Goal: Task Accomplishment & Management: Use online tool/utility

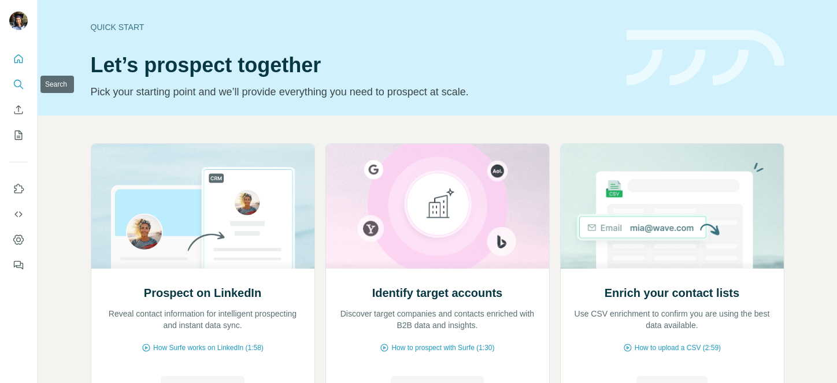
scroll to position [112, 0]
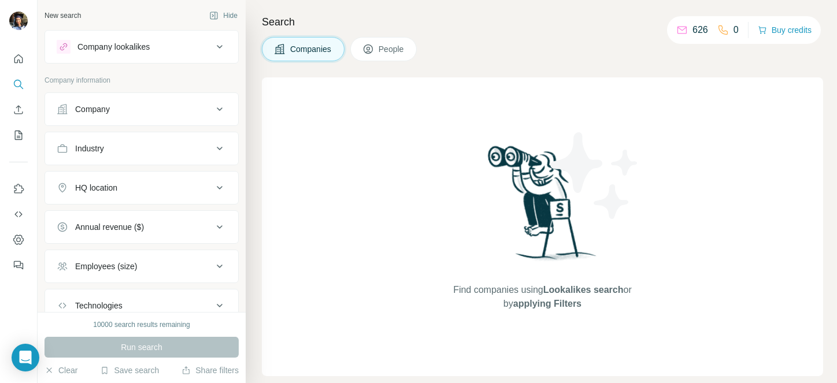
drag, startPoint x: 367, startPoint y: 67, endPoint x: 535, endPoint y: 81, distance: 168.7
click at [535, 81] on div "Find companies using Lookalikes search or by applying Filters" at bounding box center [543, 226] width 208 height 299
click at [160, 114] on div "Company" at bounding box center [135, 109] width 156 height 12
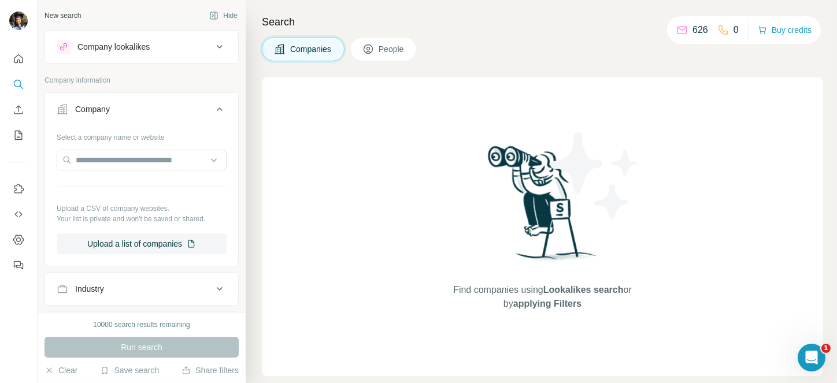
click at [160, 114] on div "Company" at bounding box center [135, 109] width 156 height 12
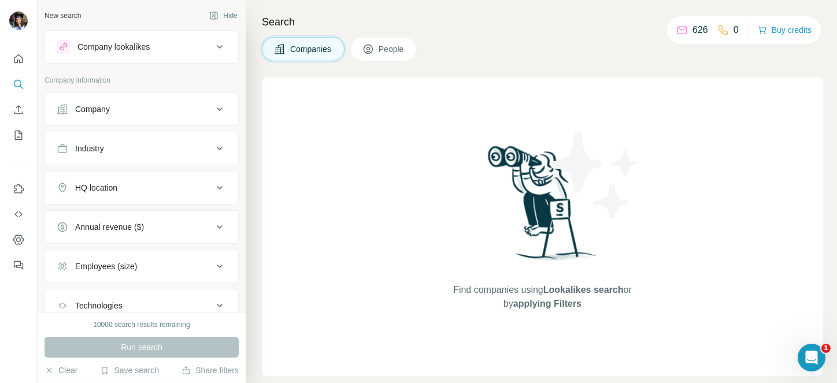
click at [138, 156] on button "Industry" at bounding box center [141, 149] width 193 height 28
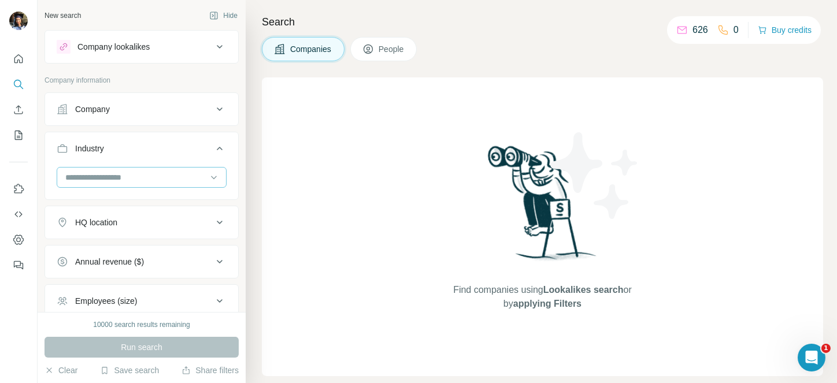
click at [95, 176] on input at bounding box center [135, 177] width 143 height 13
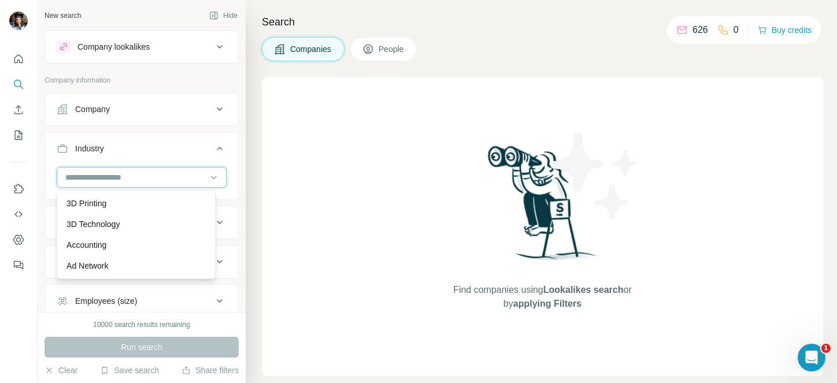
click at [66, 180] on input at bounding box center [135, 177] width 143 height 13
type input "****"
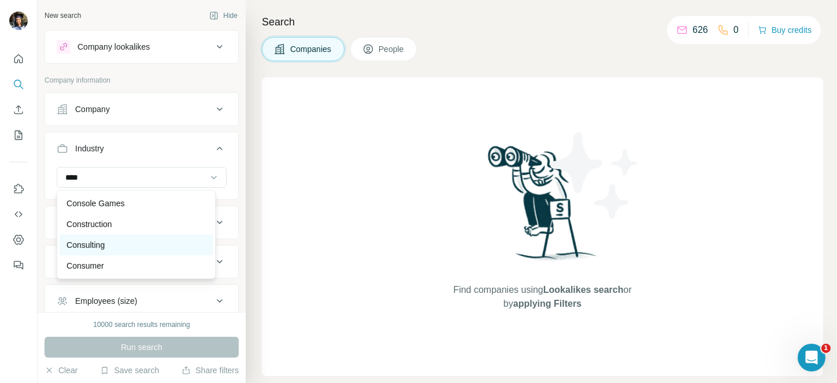
click at [92, 248] on p "Consulting" at bounding box center [85, 245] width 38 height 12
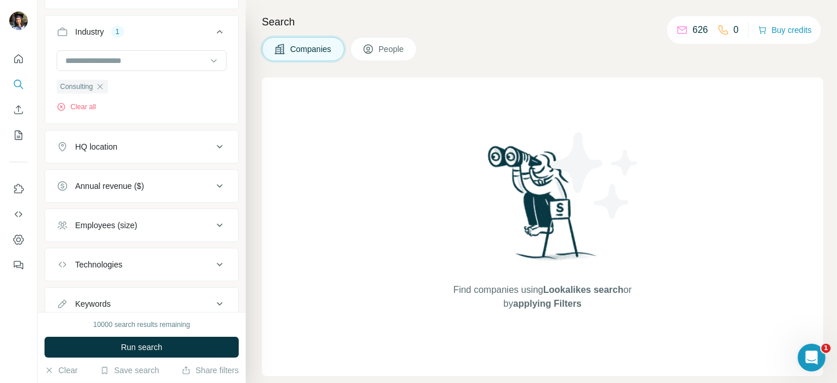
scroll to position [118, 0]
click at [145, 156] on button "HQ location" at bounding box center [141, 145] width 193 height 28
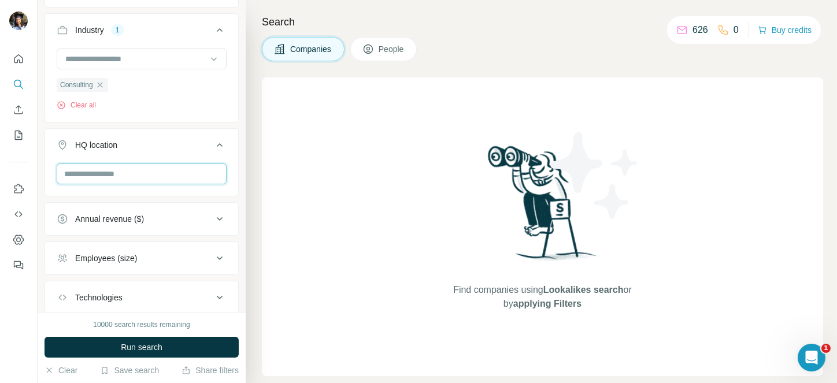
click at [127, 171] on input "text" at bounding box center [142, 174] width 170 height 21
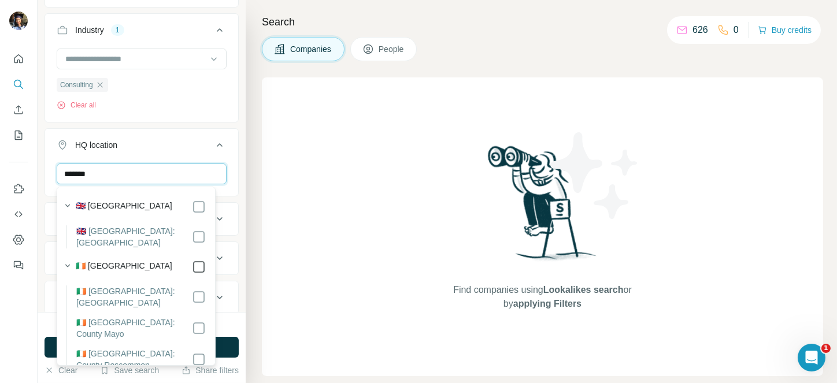
type input "*******"
click at [213, 141] on icon at bounding box center [220, 145] width 14 height 14
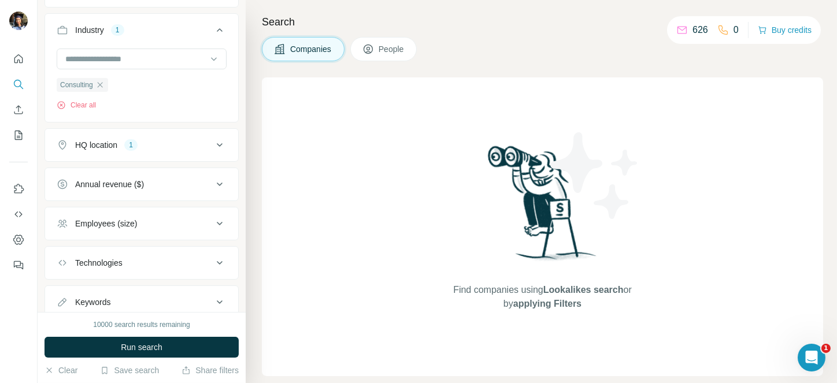
scroll to position [158, 0]
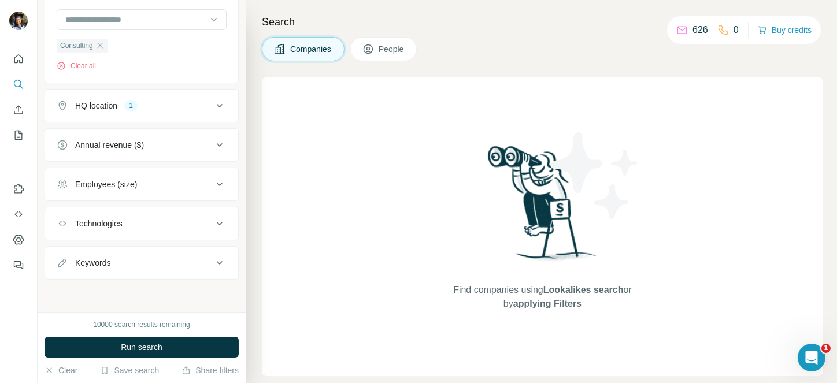
click at [86, 186] on div "Employees (size)" at bounding box center [106, 185] width 62 height 12
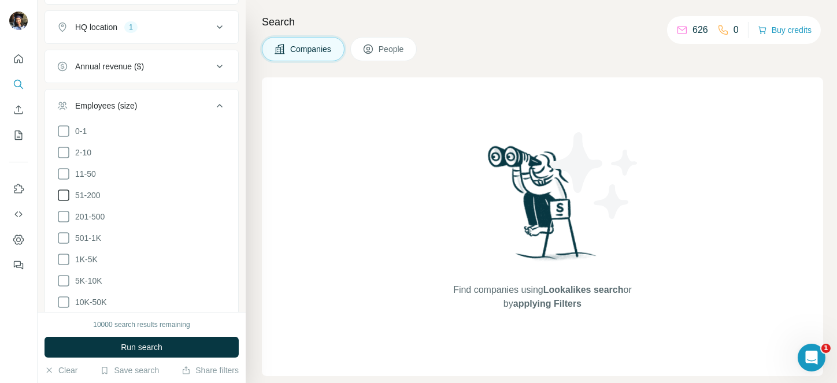
scroll to position [253, 0]
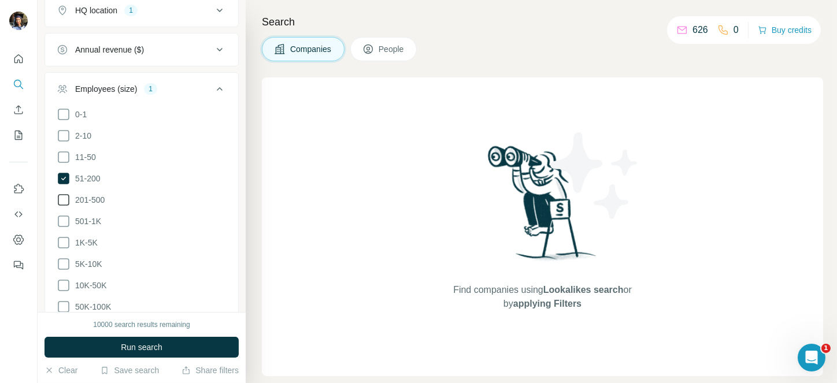
click at [71, 194] on span "201-500" at bounding box center [88, 200] width 34 height 12
click at [83, 218] on ul "0-1 2-10 11-50 [PHONE_NUMBER] 501-1K 1K-5K 5K-10K 10K-50K 50K-100K 100K-500K 50…" at bounding box center [142, 232] width 170 height 250
click at [83, 238] on span "1K-5K" at bounding box center [84, 243] width 27 height 12
click at [83, 268] on label "5K-10K" at bounding box center [80, 264] width 46 height 14
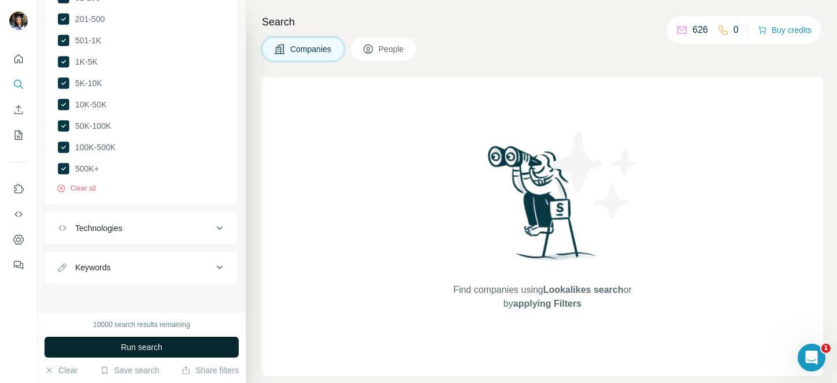
click at [146, 338] on button "Run search" at bounding box center [142, 347] width 194 height 21
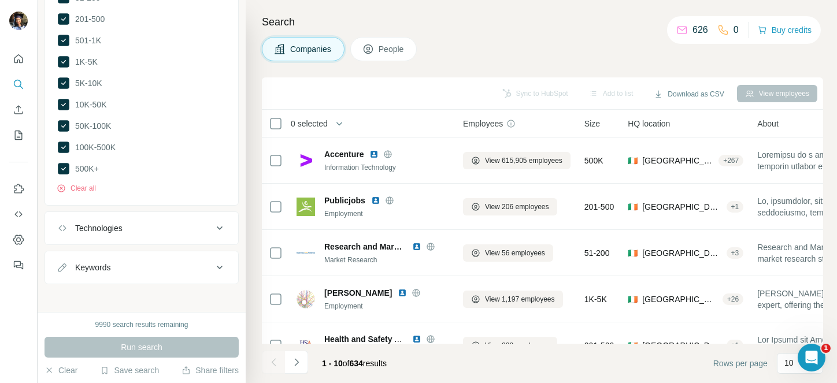
click at [305, 126] on span "0 selected" at bounding box center [309, 124] width 37 height 12
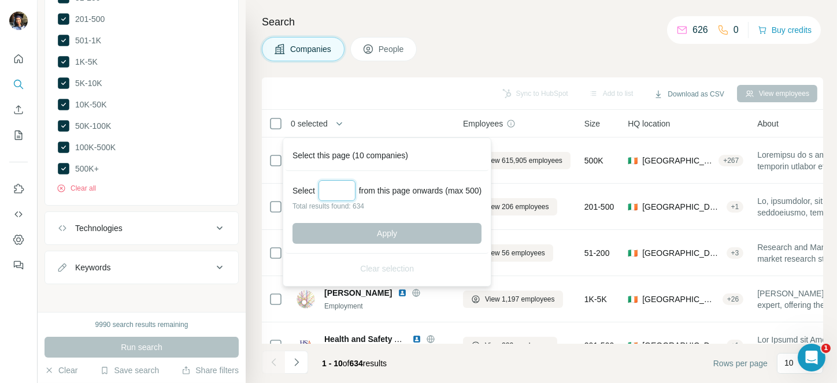
click at [337, 191] on input "Select a number (up to 500)" at bounding box center [336, 190] width 37 height 21
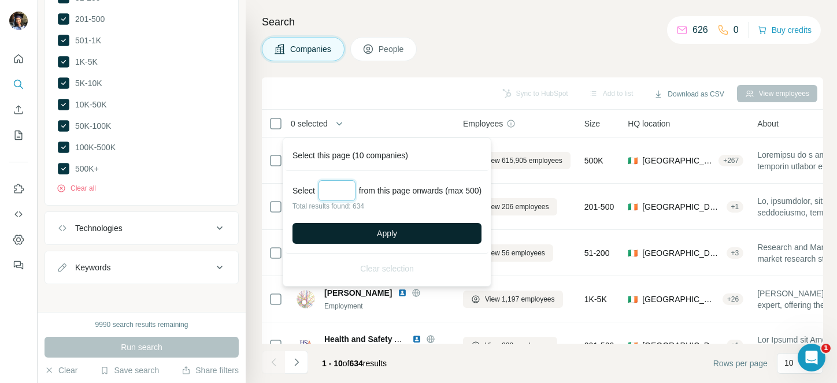
type input "***"
click at [369, 233] on button "Apply" at bounding box center [386, 233] width 189 height 21
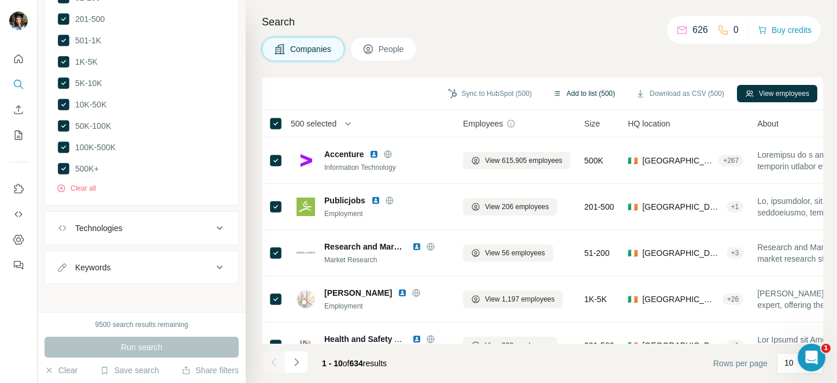
click at [596, 98] on button "Add to list (500)" at bounding box center [583, 93] width 79 height 17
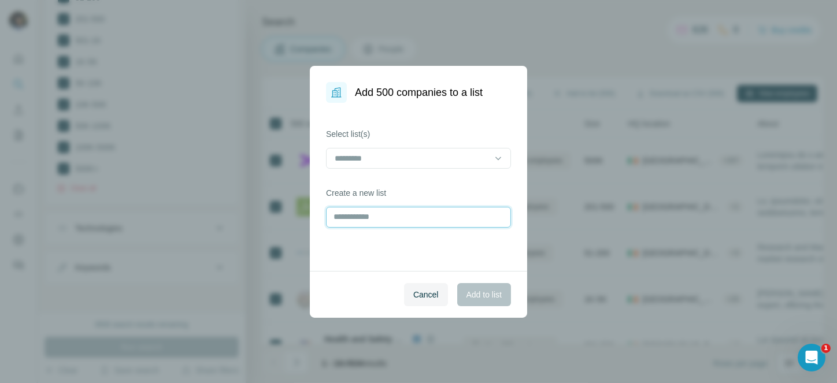
click at [383, 224] on input "text" at bounding box center [418, 217] width 185 height 21
type input "**********"
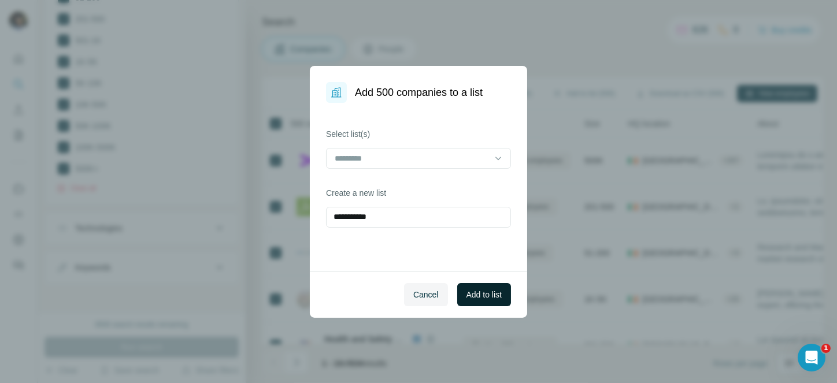
click at [488, 287] on button "Add to list" at bounding box center [484, 294] width 54 height 23
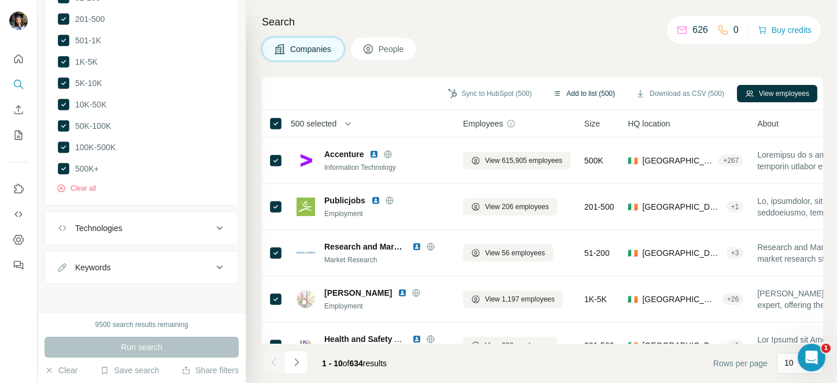
click at [574, 94] on button "Add to list (500)" at bounding box center [583, 93] width 79 height 17
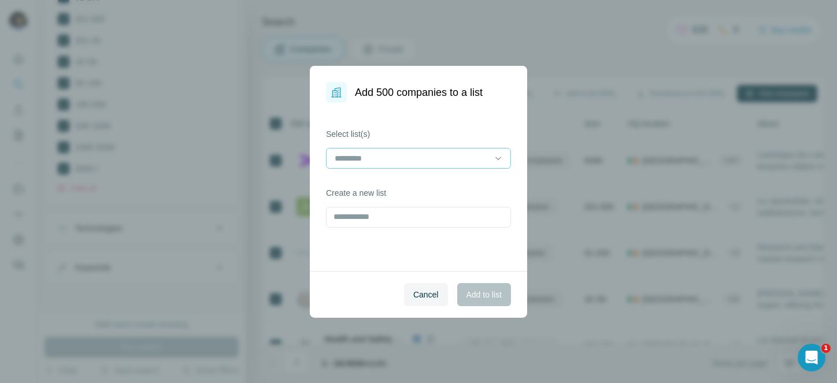
click at [445, 152] on input at bounding box center [411, 158] width 156 height 13
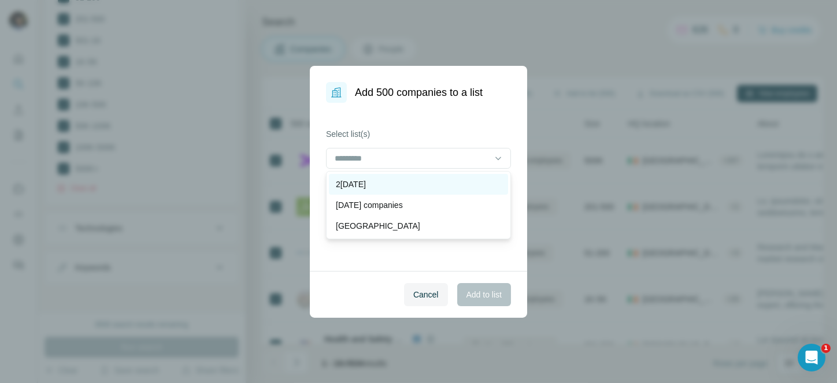
click at [387, 188] on div "2[DATE]" at bounding box center [418, 185] width 165 height 12
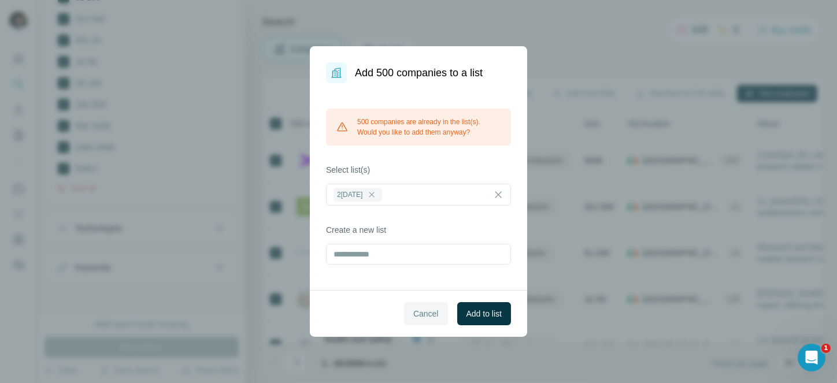
click at [414, 317] on span "Cancel" at bounding box center [425, 314] width 25 height 12
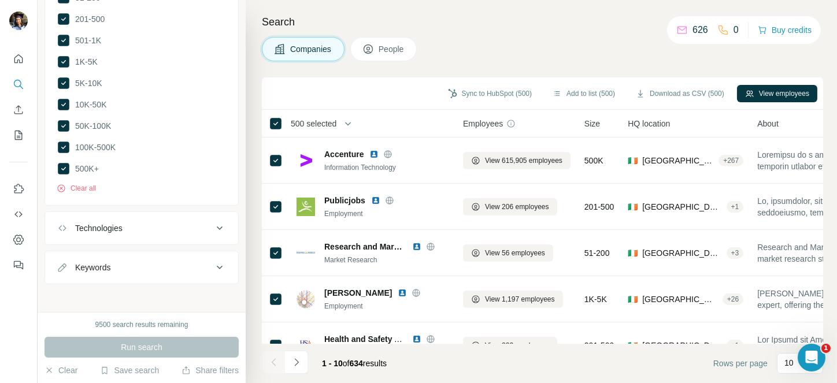
click at [331, 127] on span "500 selected" at bounding box center [314, 124] width 46 height 12
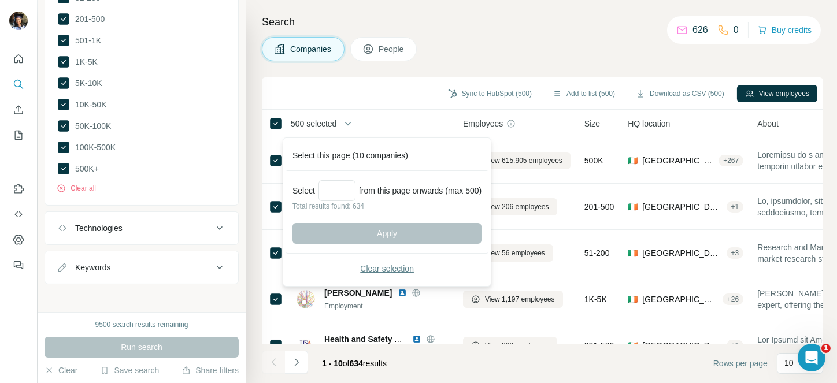
click at [375, 270] on span "Clear selection" at bounding box center [387, 269] width 54 height 12
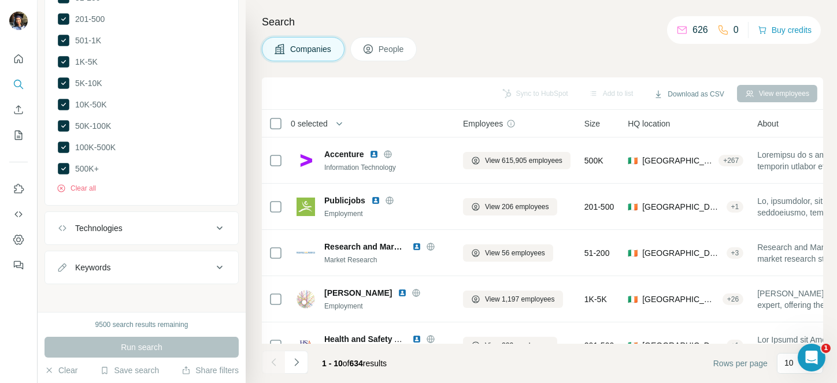
click at [375, 270] on td "Research and Markets Market Research" at bounding box center [373, 253] width 166 height 46
click at [306, 365] on button "Navigate to next page" at bounding box center [296, 362] width 23 height 23
click at [306, 365] on div at bounding box center [296, 362] width 23 height 23
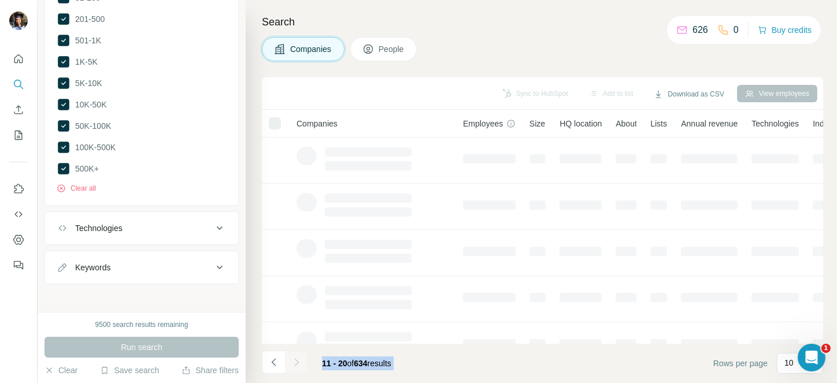
click at [306, 365] on div at bounding box center [296, 362] width 23 height 23
drag, startPoint x: 306, startPoint y: 365, endPoint x: 300, endPoint y: 364, distance: 6.6
click at [300, 364] on div at bounding box center [296, 362] width 23 height 23
click at [300, 364] on icon "Navigate to next page" at bounding box center [297, 363] width 12 height 12
click at [300, 364] on div at bounding box center [296, 362] width 23 height 23
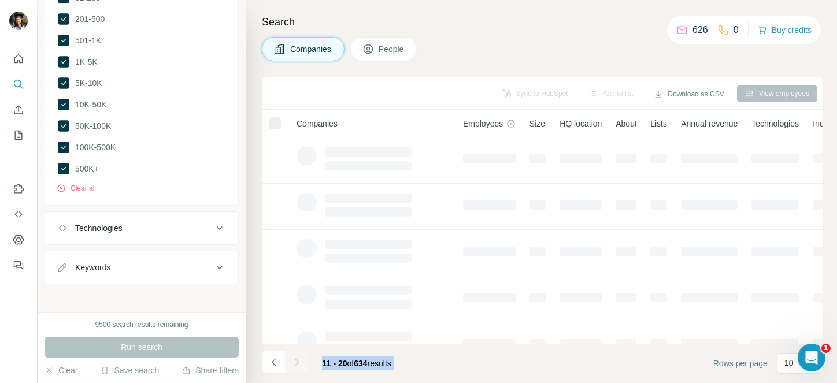
click at [300, 364] on div at bounding box center [296, 362] width 23 height 23
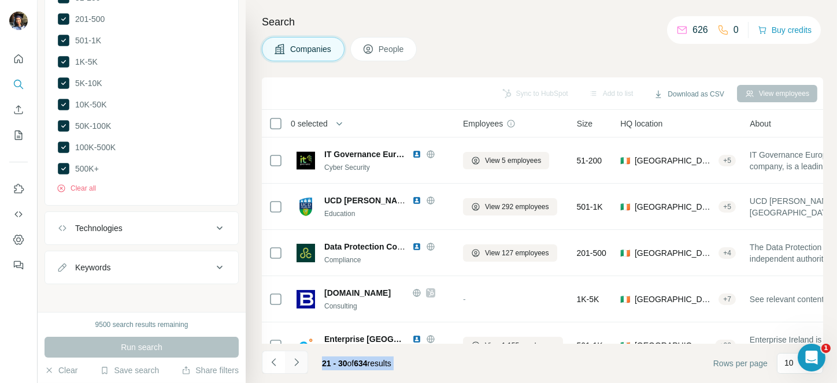
click at [300, 364] on icon "Navigate to next page" at bounding box center [297, 363] width 12 height 12
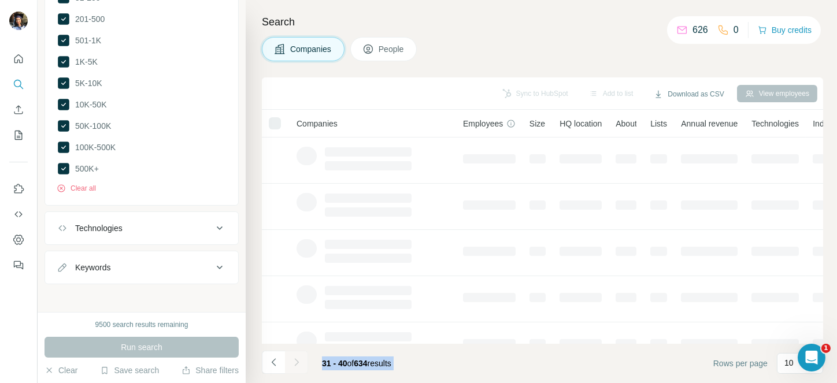
click at [300, 364] on div at bounding box center [296, 362] width 23 height 23
click at [300, 364] on icon "Navigate to next page" at bounding box center [297, 363] width 12 height 12
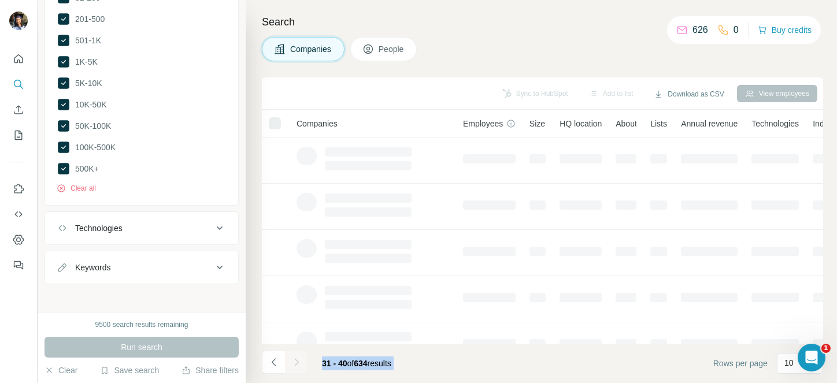
click at [300, 364] on div at bounding box center [296, 362] width 23 height 23
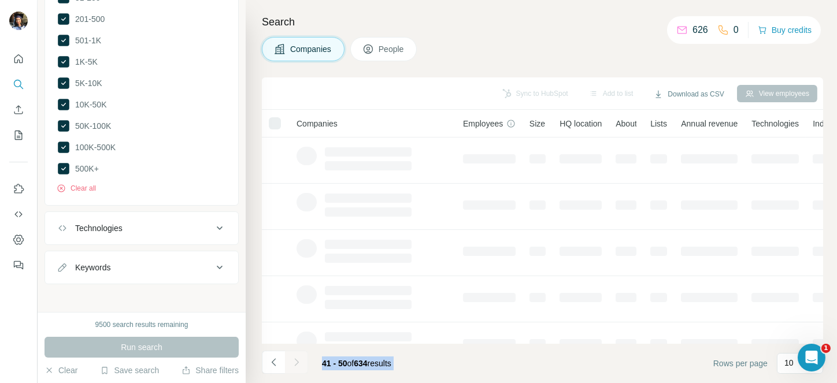
click at [300, 364] on div at bounding box center [296, 362] width 23 height 23
click at [300, 364] on icon "Navigate to next page" at bounding box center [297, 363] width 12 height 12
click at [300, 364] on div at bounding box center [296, 362] width 23 height 23
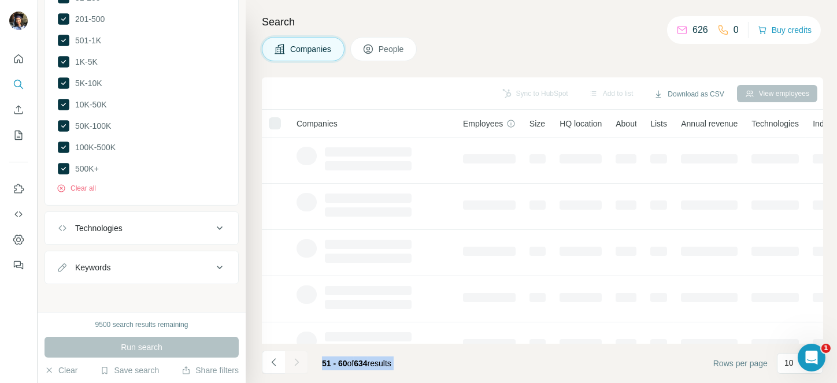
click at [300, 364] on div at bounding box center [296, 362] width 23 height 23
click at [300, 364] on icon "Navigate to next page" at bounding box center [297, 363] width 12 height 12
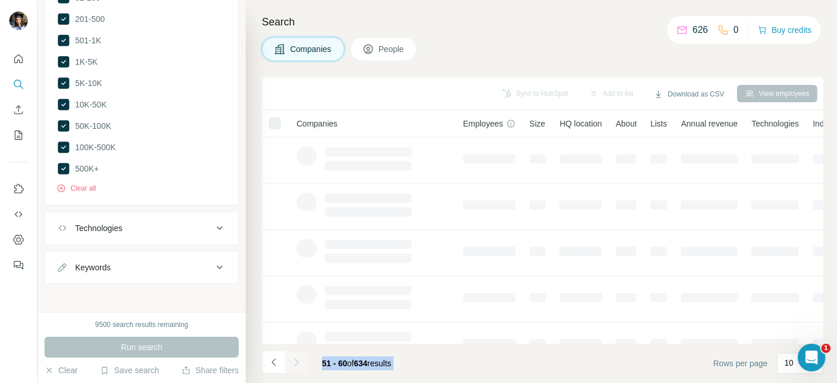
click at [300, 364] on div at bounding box center [296, 362] width 23 height 23
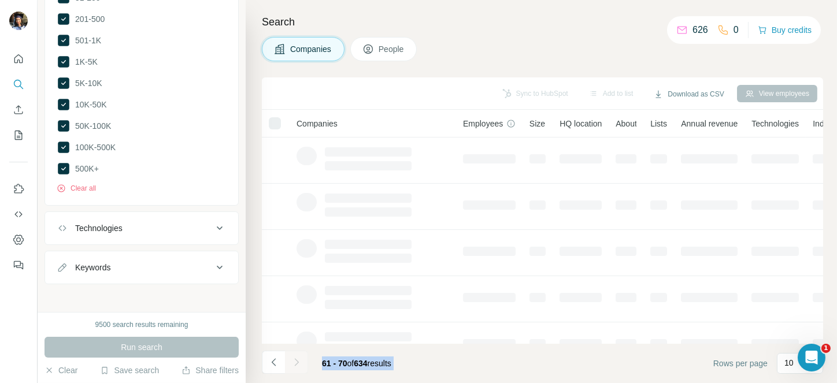
click at [300, 364] on div at bounding box center [296, 362] width 23 height 23
click at [300, 364] on icon "Navigate to next page" at bounding box center [297, 363] width 12 height 12
click at [300, 364] on div at bounding box center [296, 362] width 23 height 23
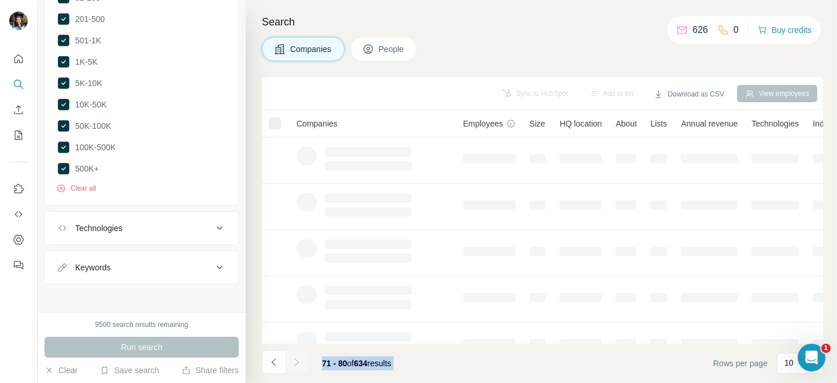
click at [300, 364] on div at bounding box center [296, 362] width 23 height 23
click at [300, 364] on icon "Navigate to next page" at bounding box center [297, 363] width 12 height 12
click at [300, 364] on div at bounding box center [296, 362] width 23 height 23
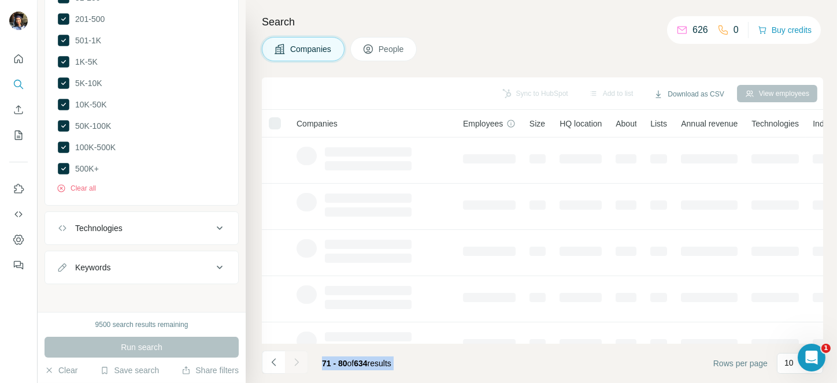
click at [300, 364] on div at bounding box center [296, 362] width 23 height 23
click at [300, 364] on icon "Navigate to next page" at bounding box center [297, 363] width 12 height 12
click at [300, 364] on div at bounding box center [296, 362] width 23 height 23
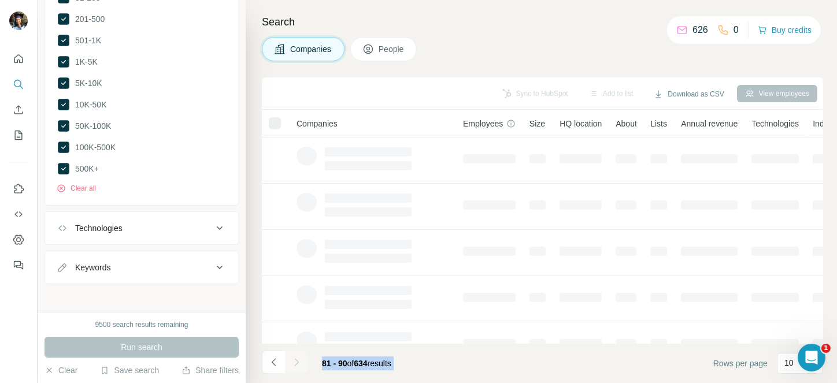
click at [300, 364] on div at bounding box center [296, 362] width 23 height 23
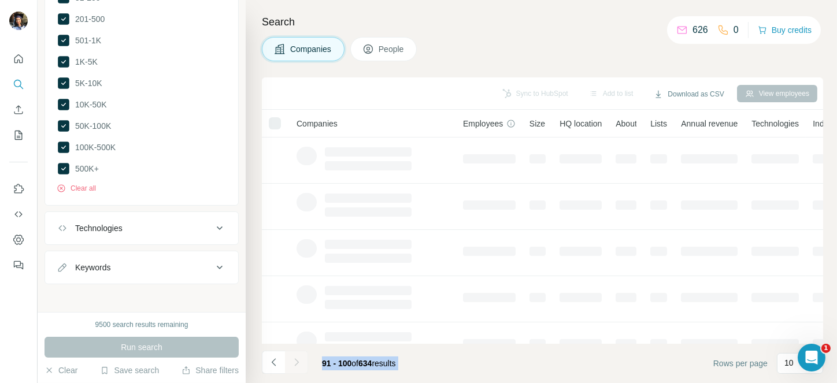
click at [300, 364] on icon "Navigate to next page" at bounding box center [297, 363] width 12 height 12
click at [300, 364] on div at bounding box center [296, 362] width 23 height 23
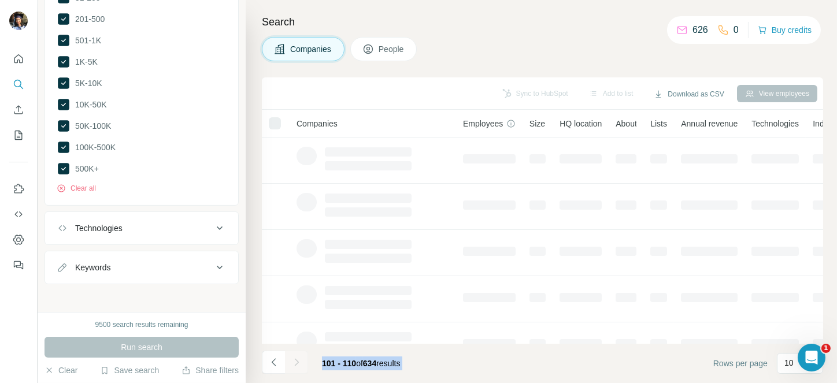
click at [300, 364] on div at bounding box center [296, 362] width 23 height 23
click at [300, 364] on icon "Navigate to next page" at bounding box center [297, 363] width 12 height 12
click at [300, 364] on div at bounding box center [296, 362] width 23 height 23
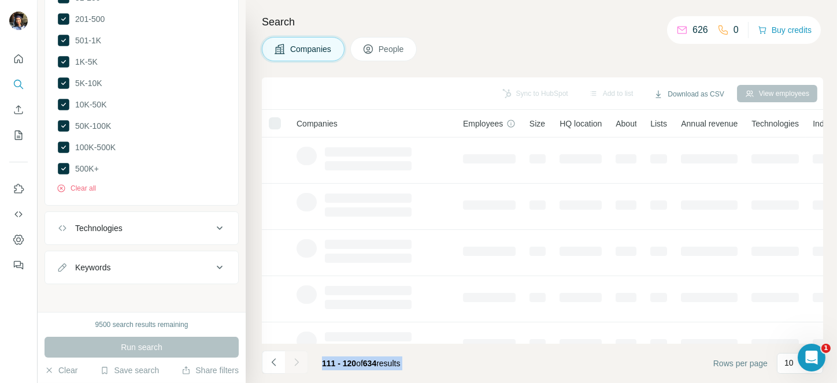
click at [300, 364] on div at bounding box center [296, 362] width 23 height 23
click at [300, 364] on icon "Navigate to next page" at bounding box center [297, 363] width 12 height 12
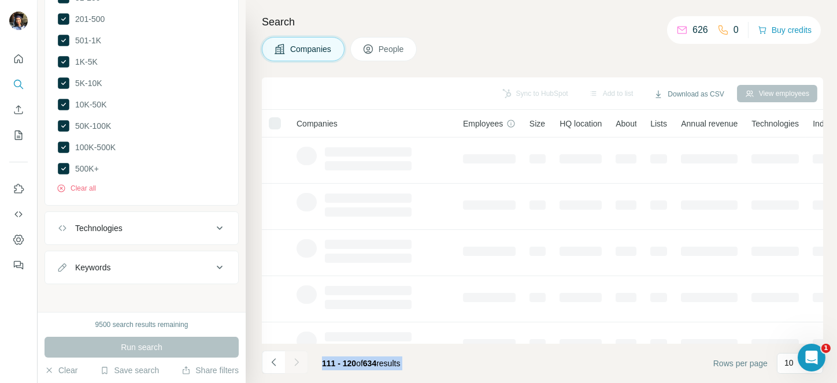
click at [300, 364] on div at bounding box center [296, 362] width 23 height 23
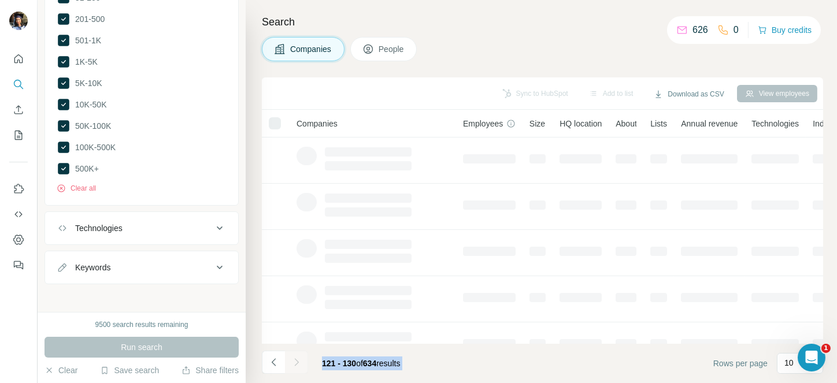
click at [300, 364] on icon "Navigate to next page" at bounding box center [297, 363] width 12 height 12
click at [300, 364] on div at bounding box center [296, 362] width 23 height 23
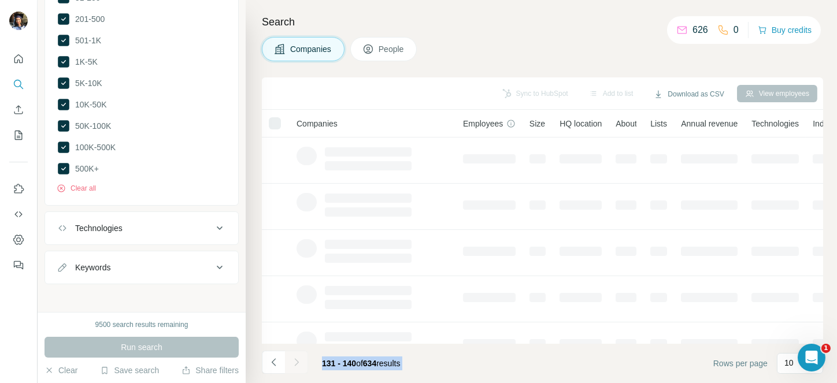
click at [300, 364] on icon "Navigate to next page" at bounding box center [297, 363] width 12 height 12
click at [300, 364] on div at bounding box center [296, 362] width 23 height 23
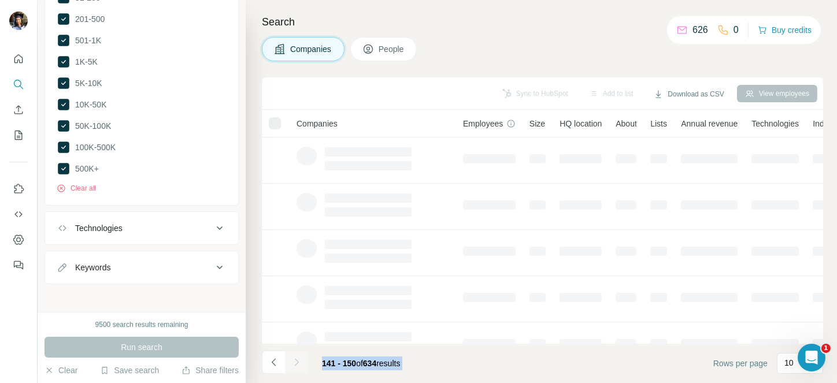
click at [300, 364] on div at bounding box center [296, 362] width 23 height 23
click at [300, 364] on icon "Navigate to next page" at bounding box center [297, 363] width 12 height 12
click at [300, 364] on div at bounding box center [296, 362] width 23 height 23
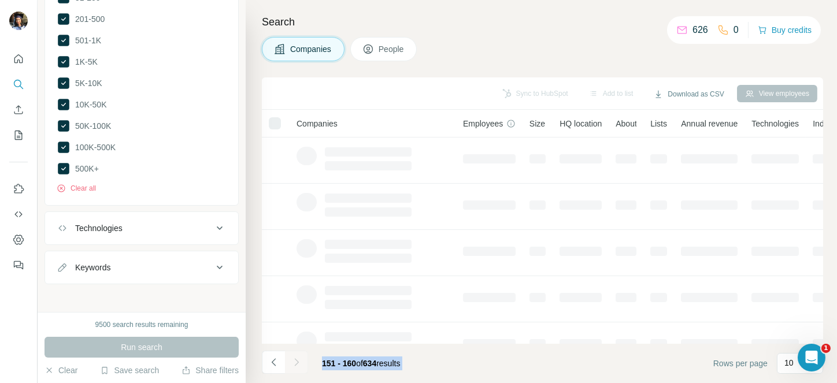
click at [300, 364] on div at bounding box center [296, 362] width 23 height 23
click at [300, 364] on icon "Navigate to next page" at bounding box center [297, 363] width 12 height 12
click at [300, 364] on div at bounding box center [296, 362] width 23 height 23
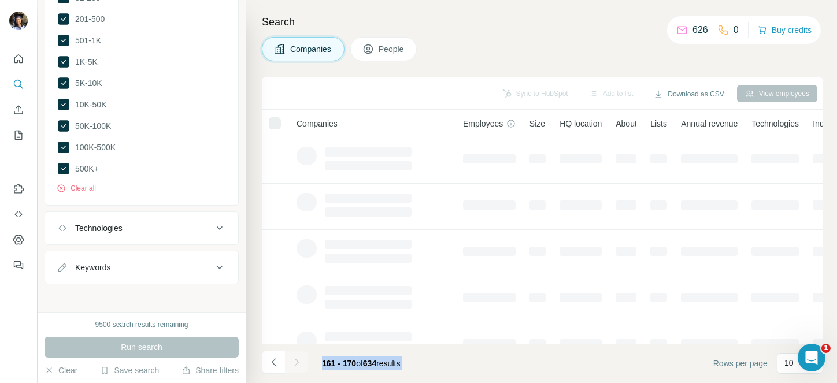
click at [300, 364] on div at bounding box center [296, 362] width 23 height 23
click at [300, 364] on icon "Navigate to next page" at bounding box center [297, 363] width 12 height 12
click at [300, 364] on div at bounding box center [296, 362] width 23 height 23
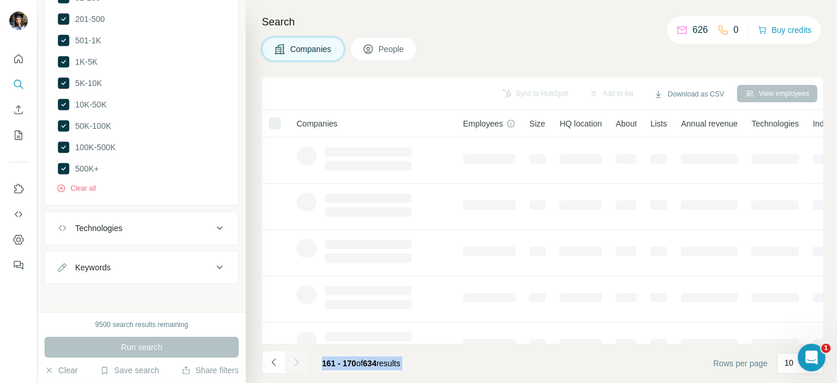
click at [300, 364] on div at bounding box center [296, 362] width 23 height 23
click at [300, 364] on icon "Navigate to next page" at bounding box center [297, 363] width 12 height 12
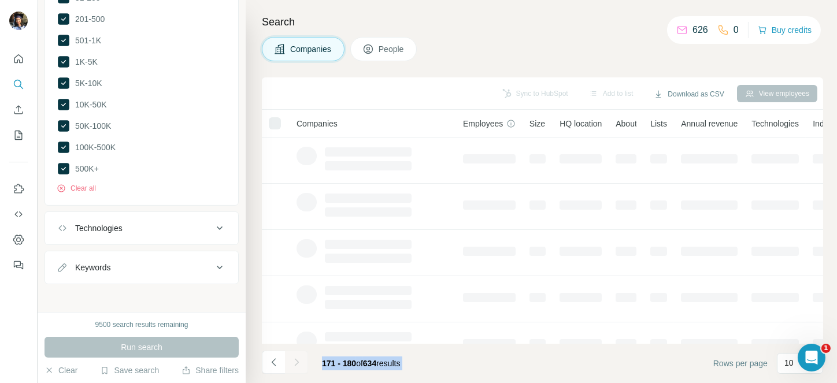
click at [300, 364] on div at bounding box center [296, 362] width 23 height 23
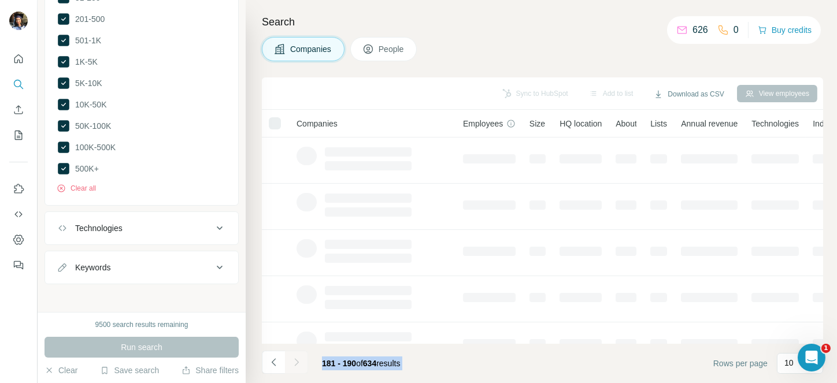
click at [300, 364] on icon "Navigate to next page" at bounding box center [297, 363] width 12 height 12
click at [300, 364] on div at bounding box center [296, 362] width 23 height 23
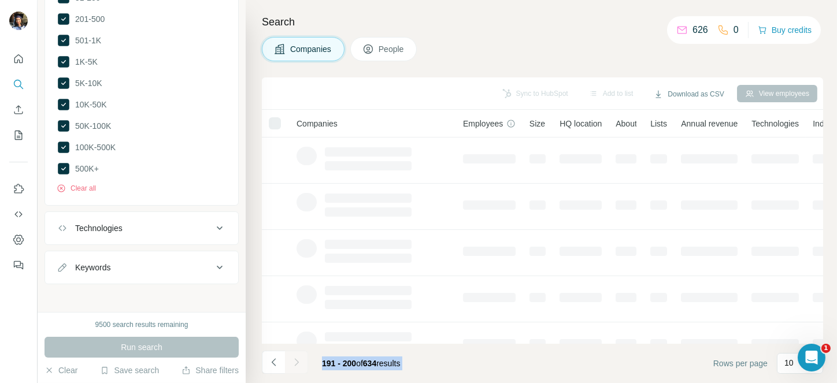
click at [300, 364] on div at bounding box center [296, 362] width 23 height 23
click at [300, 364] on icon "Navigate to next page" at bounding box center [297, 363] width 12 height 12
click at [300, 364] on div at bounding box center [296, 362] width 23 height 23
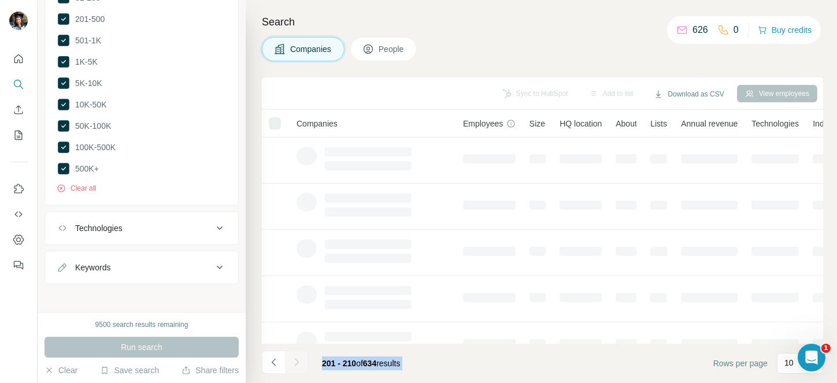
click at [300, 364] on div at bounding box center [296, 362] width 23 height 23
click at [300, 364] on icon "Navigate to next page" at bounding box center [297, 363] width 12 height 12
click at [300, 364] on div at bounding box center [296, 362] width 23 height 23
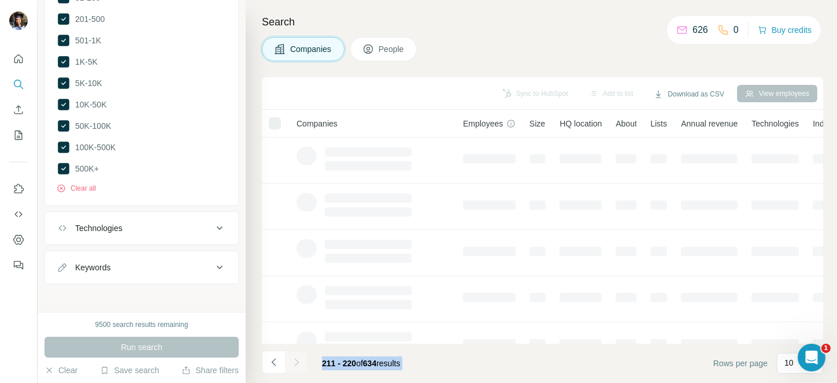
click at [300, 364] on div at bounding box center [296, 362] width 23 height 23
click at [300, 364] on icon "Navigate to next page" at bounding box center [297, 363] width 12 height 12
click at [300, 364] on div at bounding box center [296, 362] width 23 height 23
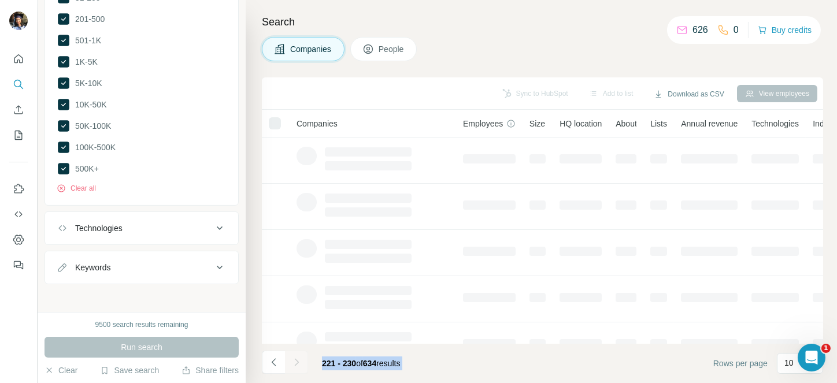
click at [300, 364] on div at bounding box center [296, 362] width 23 height 23
click at [300, 364] on icon "Navigate to next page" at bounding box center [297, 363] width 12 height 12
click at [300, 364] on div at bounding box center [296, 362] width 23 height 23
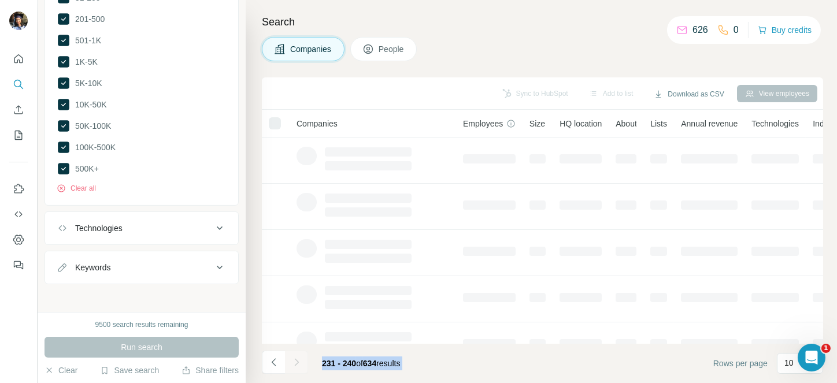
click at [300, 364] on div at bounding box center [296, 362] width 23 height 23
click at [300, 364] on icon "Navigate to next page" at bounding box center [297, 363] width 12 height 12
click at [300, 364] on div at bounding box center [296, 362] width 23 height 23
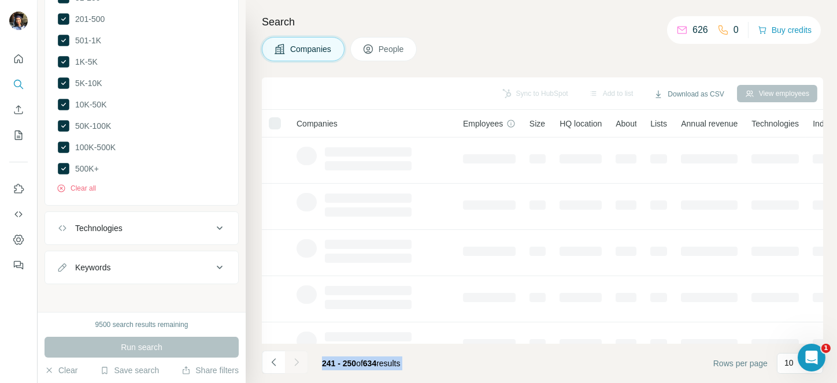
click at [300, 364] on div at bounding box center [296, 362] width 23 height 23
click at [300, 364] on icon "Navigate to next page" at bounding box center [297, 363] width 12 height 12
click at [300, 364] on div at bounding box center [296, 362] width 23 height 23
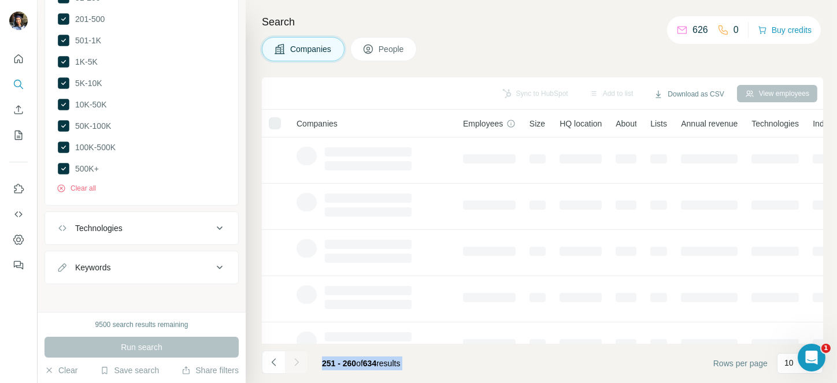
click at [300, 364] on icon "Navigate to next page" at bounding box center [297, 363] width 12 height 12
click at [300, 364] on div at bounding box center [296, 362] width 23 height 23
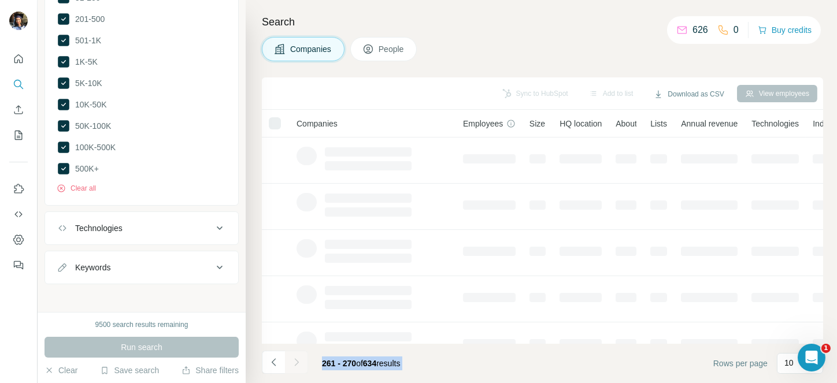
click at [300, 364] on div at bounding box center [296, 362] width 23 height 23
click at [300, 364] on icon "Navigate to next page" at bounding box center [297, 363] width 12 height 12
click at [300, 364] on div at bounding box center [296, 362] width 23 height 23
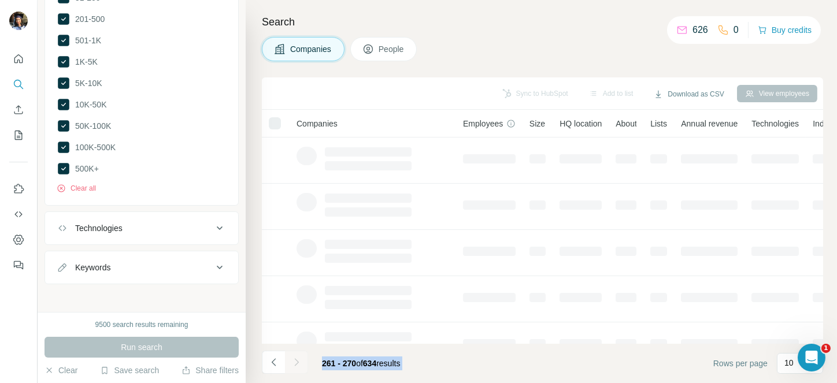
click at [300, 364] on div at bounding box center [296, 362] width 23 height 23
click at [300, 364] on icon "Navigate to next page" at bounding box center [297, 363] width 12 height 12
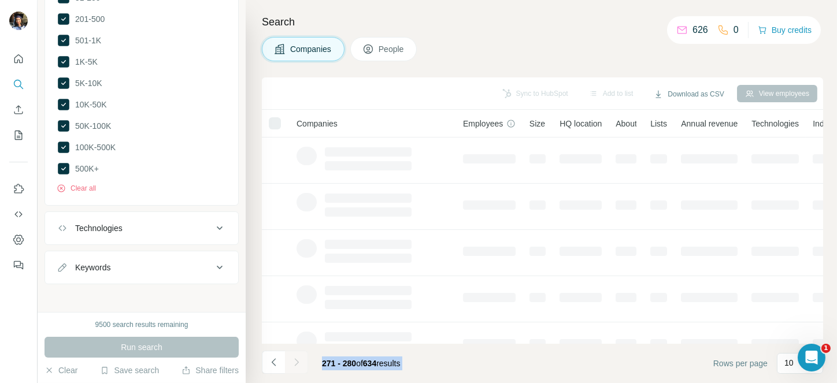
click at [300, 364] on div at bounding box center [296, 362] width 23 height 23
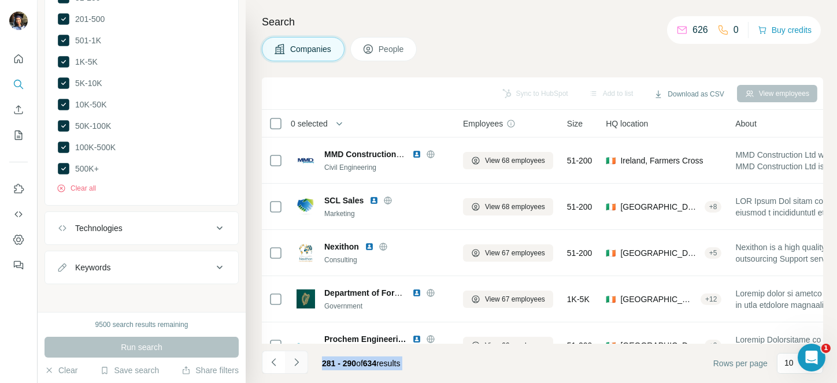
click at [300, 364] on icon "Navigate to next page" at bounding box center [297, 363] width 12 height 12
click at [300, 364] on div at bounding box center [296, 362] width 23 height 23
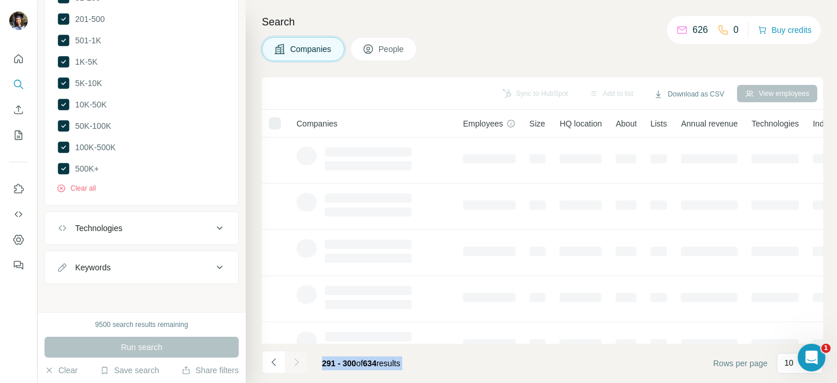
click at [300, 364] on div at bounding box center [296, 362] width 23 height 23
click at [300, 364] on icon "Navigate to next page" at bounding box center [297, 363] width 12 height 12
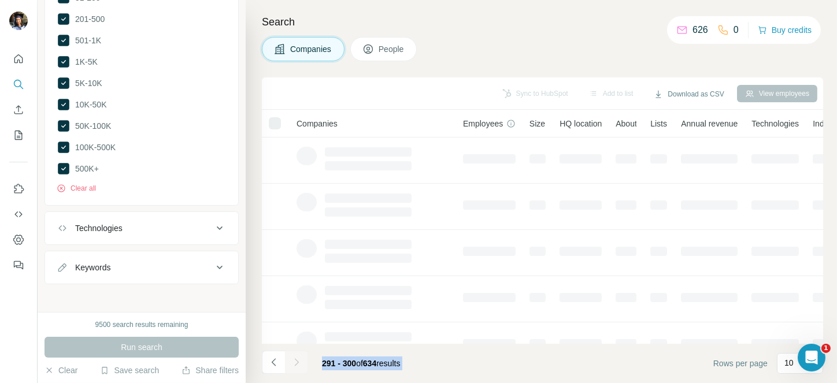
click at [300, 364] on div at bounding box center [296, 362] width 23 height 23
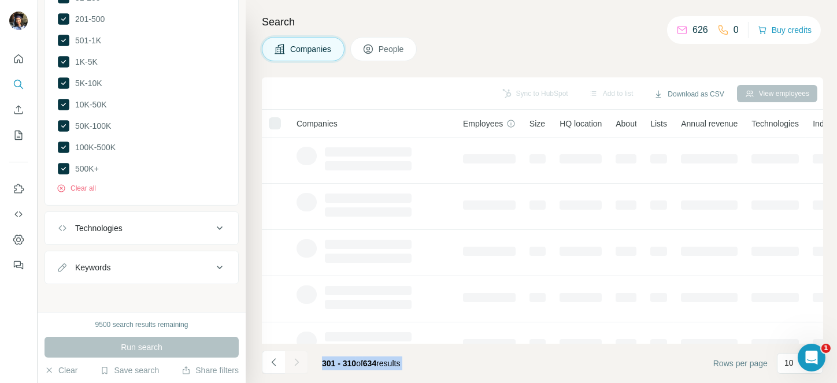
click at [300, 364] on div at bounding box center [296, 362] width 23 height 23
click at [300, 364] on icon "Navigate to next page" at bounding box center [297, 363] width 12 height 12
click at [300, 364] on div at bounding box center [296, 362] width 23 height 23
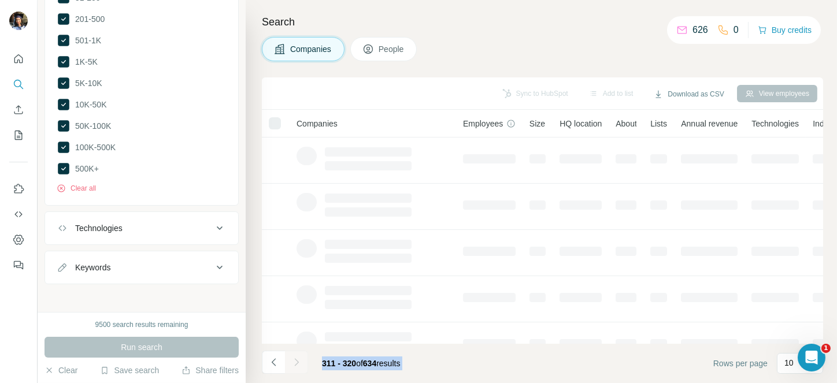
click at [300, 364] on div at bounding box center [296, 362] width 23 height 23
click at [300, 364] on icon "Navigate to next page" at bounding box center [297, 363] width 12 height 12
click at [300, 364] on div at bounding box center [296, 362] width 23 height 23
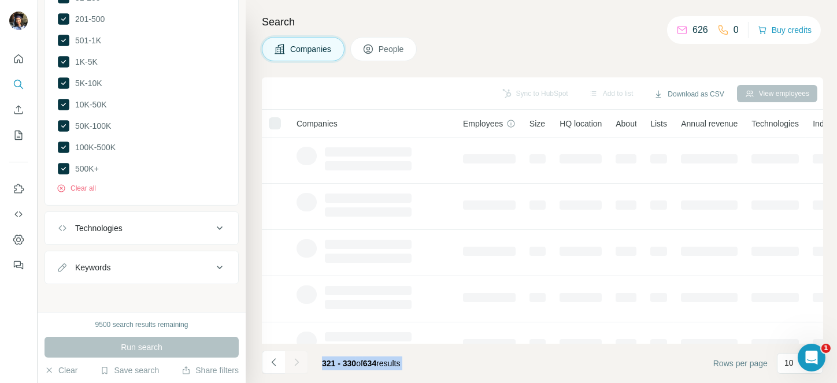
click at [300, 364] on div at bounding box center [296, 362] width 23 height 23
click at [300, 364] on icon "Navigate to next page" at bounding box center [297, 363] width 12 height 12
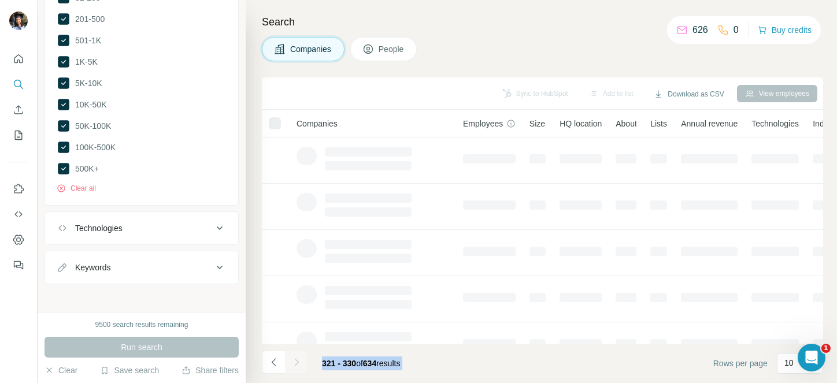
click at [300, 364] on div at bounding box center [296, 362] width 23 height 23
click at [300, 364] on icon "Navigate to next page" at bounding box center [297, 363] width 12 height 12
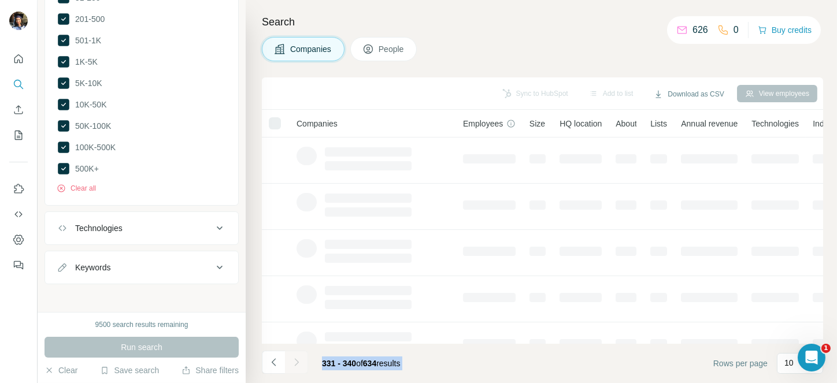
click at [300, 364] on div at bounding box center [296, 362] width 23 height 23
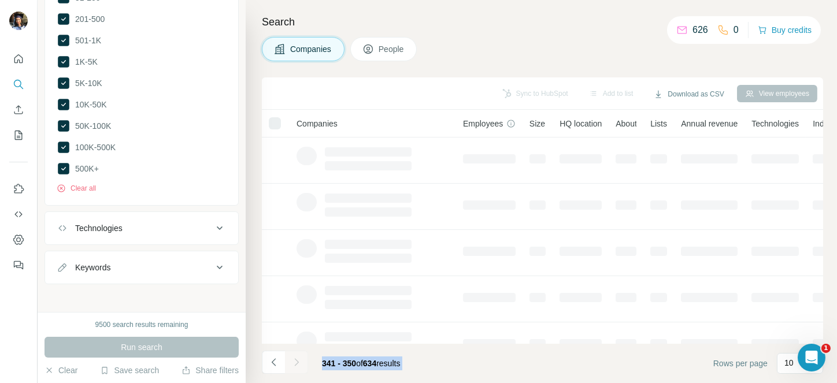
click at [300, 364] on icon "Navigate to next page" at bounding box center [297, 363] width 12 height 12
click at [300, 364] on div at bounding box center [296, 362] width 23 height 23
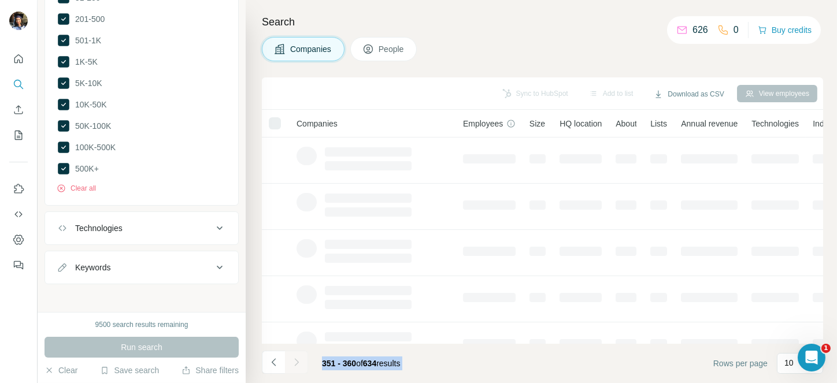
click at [300, 364] on icon "Navigate to next page" at bounding box center [297, 363] width 12 height 12
click at [300, 364] on div at bounding box center [296, 362] width 23 height 23
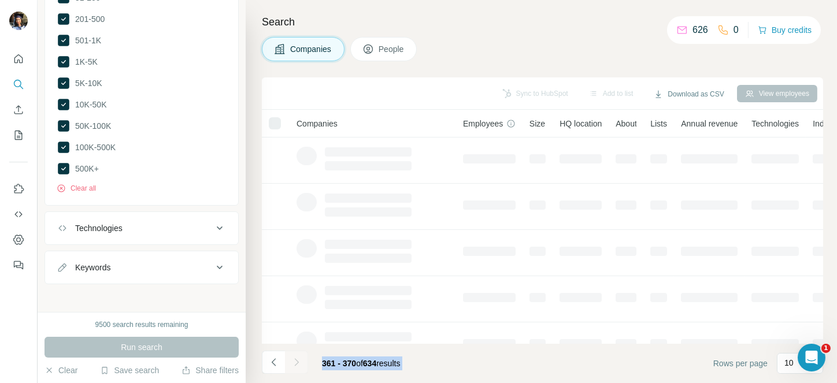
click at [300, 364] on div at bounding box center [296, 362] width 23 height 23
click at [300, 364] on icon "Navigate to next page" at bounding box center [297, 363] width 12 height 12
click at [300, 364] on div at bounding box center [296, 362] width 23 height 23
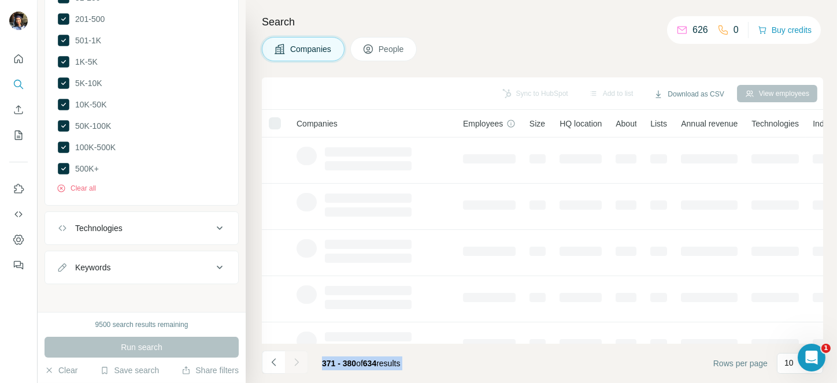
click at [300, 364] on div at bounding box center [296, 362] width 23 height 23
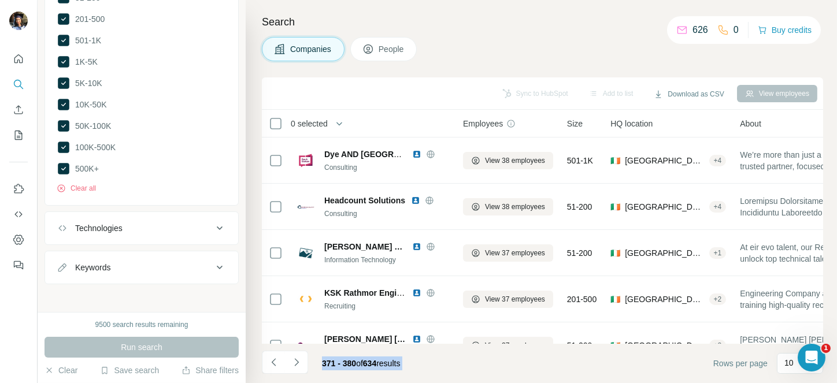
click at [300, 364] on icon "Navigate to next page" at bounding box center [297, 363] width 12 height 12
click at [300, 364] on div at bounding box center [296, 362] width 23 height 23
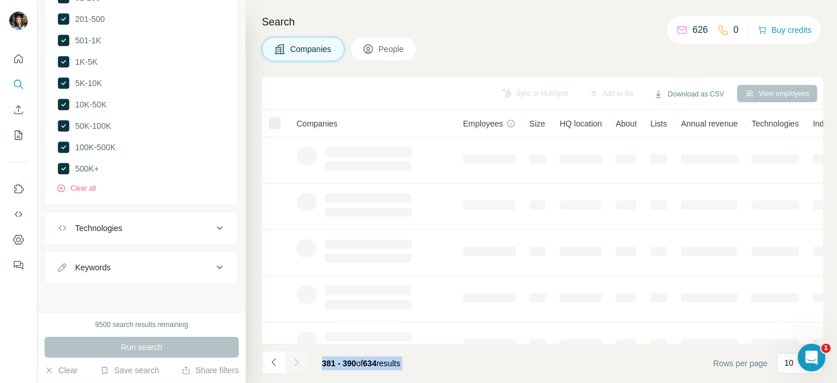
click at [300, 364] on div at bounding box center [296, 362] width 23 height 23
click at [300, 364] on icon "Navigate to next page" at bounding box center [297, 363] width 12 height 12
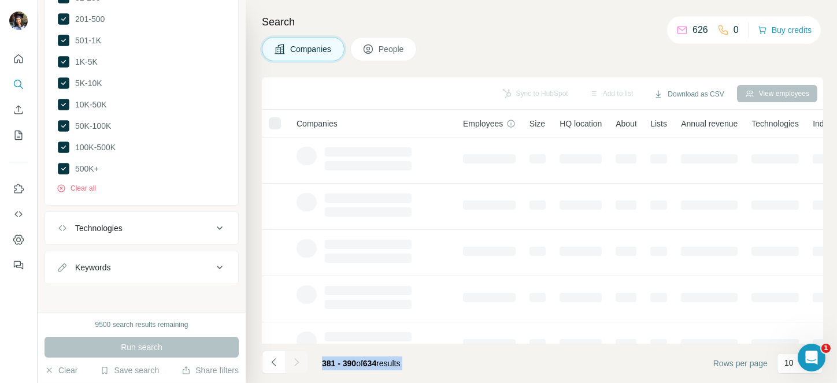
click at [300, 364] on div at bounding box center [296, 362] width 23 height 23
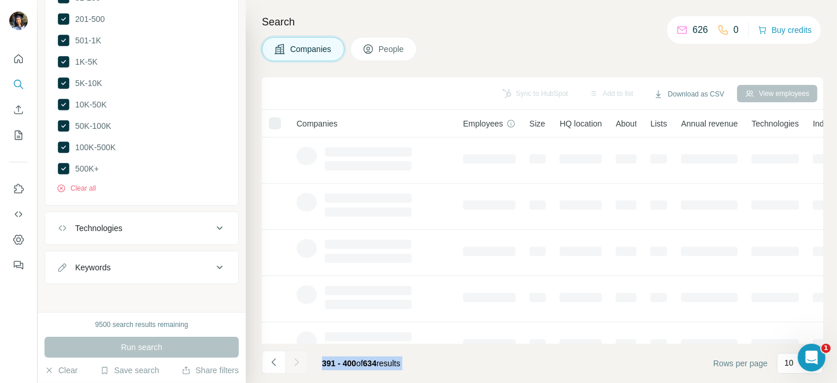
click at [300, 364] on div at bounding box center [296, 362] width 23 height 23
click at [300, 364] on icon "Navigate to next page" at bounding box center [297, 363] width 12 height 12
click at [300, 364] on div at bounding box center [296, 362] width 23 height 23
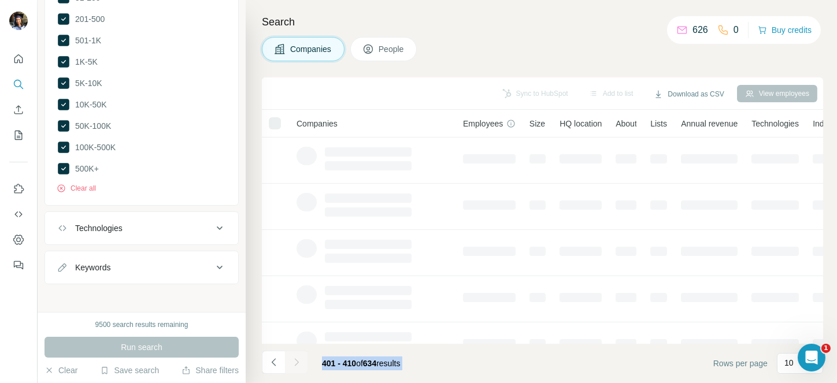
click at [300, 364] on div at bounding box center [296, 362] width 23 height 23
click at [300, 364] on icon "Navigate to next page" at bounding box center [297, 363] width 12 height 12
click at [300, 364] on div at bounding box center [296, 362] width 23 height 23
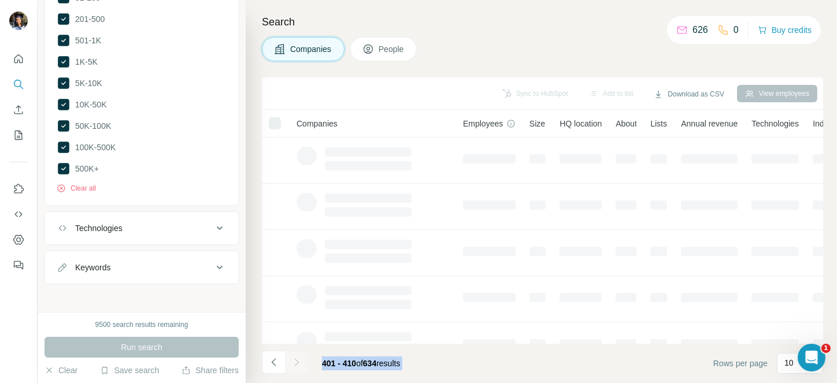
click at [300, 364] on div at bounding box center [296, 362] width 23 height 23
click at [300, 364] on icon "Navigate to next page" at bounding box center [297, 363] width 12 height 12
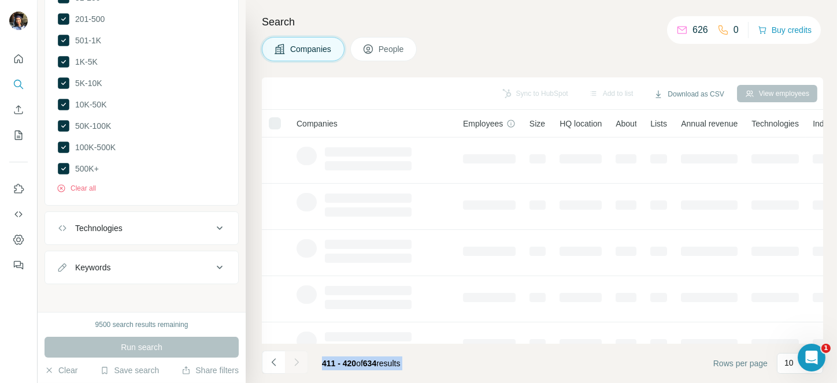
click at [300, 364] on div at bounding box center [296, 362] width 23 height 23
click at [300, 364] on icon "Navigate to next page" at bounding box center [297, 363] width 12 height 12
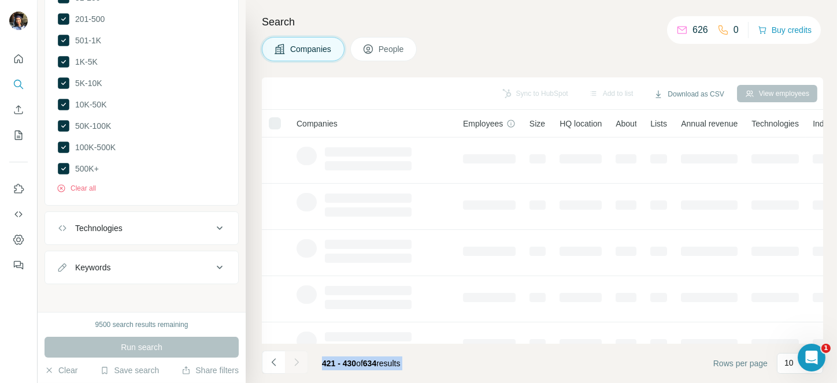
click at [300, 364] on div at bounding box center [296, 362] width 23 height 23
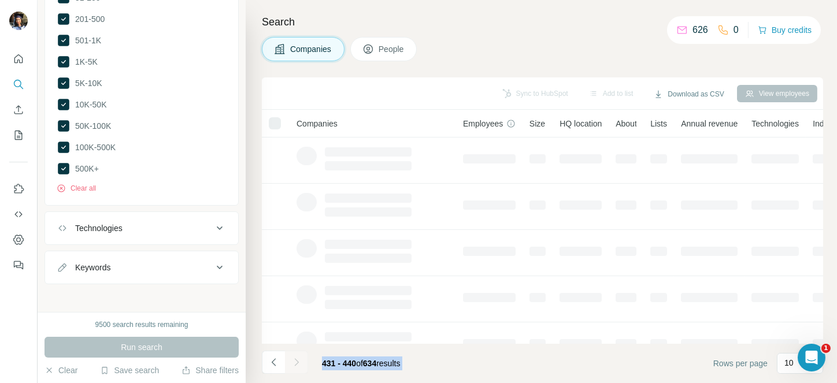
click at [300, 364] on icon "Navigate to next page" at bounding box center [297, 363] width 12 height 12
click at [300, 364] on div at bounding box center [296, 362] width 23 height 23
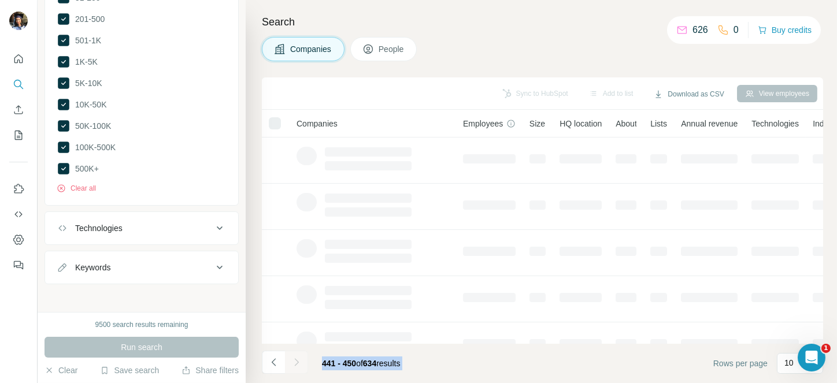
click at [300, 364] on div at bounding box center [296, 362] width 23 height 23
click at [300, 364] on icon "Navigate to next page" at bounding box center [297, 363] width 12 height 12
click at [300, 364] on div at bounding box center [296, 362] width 23 height 23
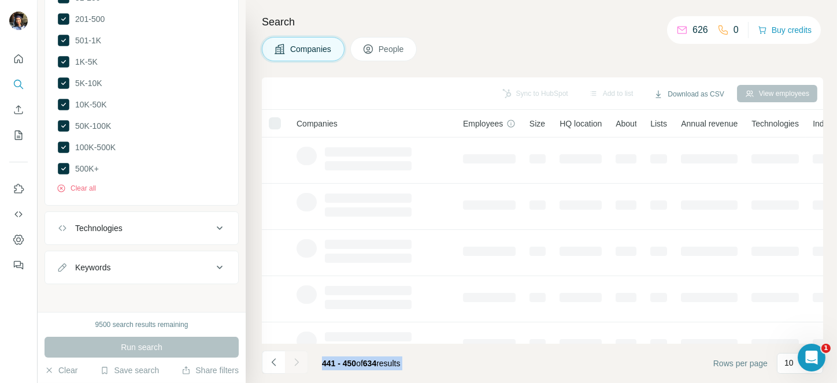
click at [300, 364] on div at bounding box center [296, 362] width 23 height 23
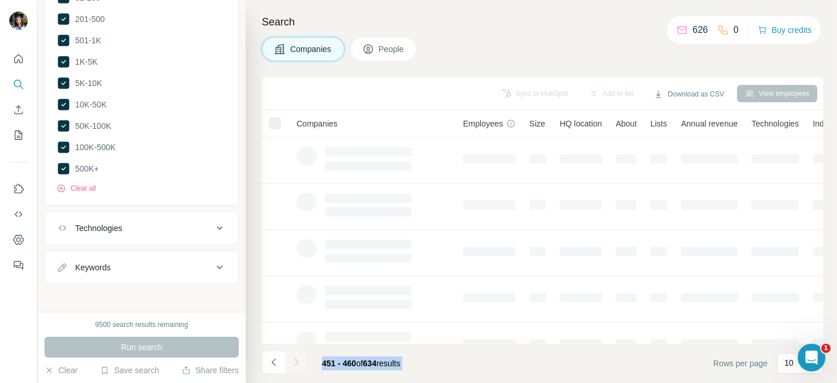
click at [300, 364] on icon "Navigate to next page" at bounding box center [297, 363] width 12 height 12
click at [300, 364] on div at bounding box center [296, 362] width 23 height 23
click at [300, 364] on icon "Navigate to next page" at bounding box center [297, 363] width 12 height 12
click at [300, 364] on div at bounding box center [296, 362] width 23 height 23
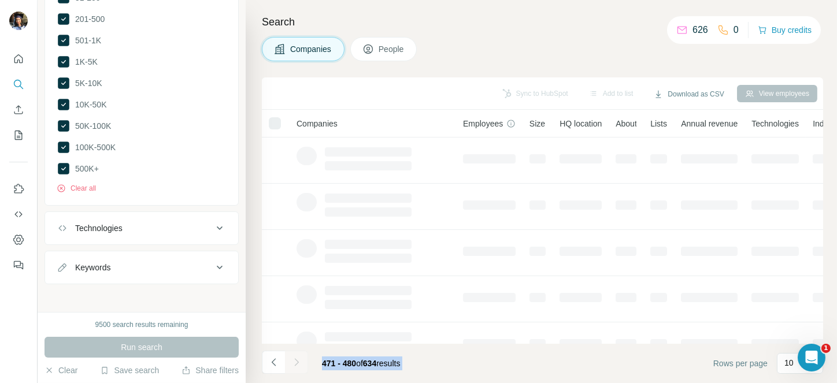
click at [300, 364] on div at bounding box center [296, 362] width 23 height 23
click at [300, 364] on icon "Navigate to next page" at bounding box center [297, 363] width 12 height 12
click at [300, 364] on div at bounding box center [296, 362] width 23 height 23
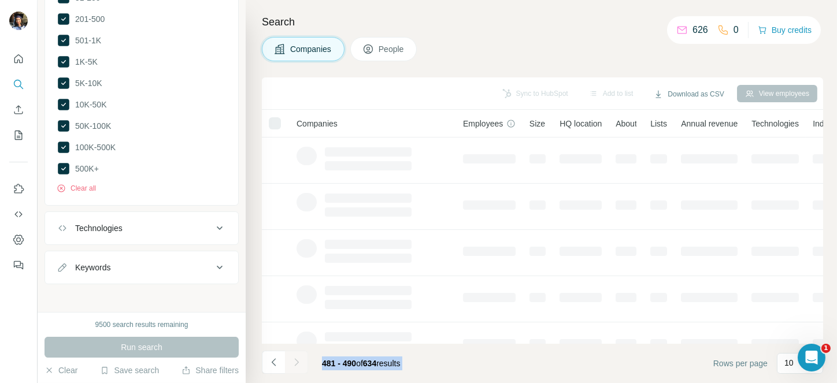
click at [300, 364] on icon "Navigate to next page" at bounding box center [297, 363] width 12 height 12
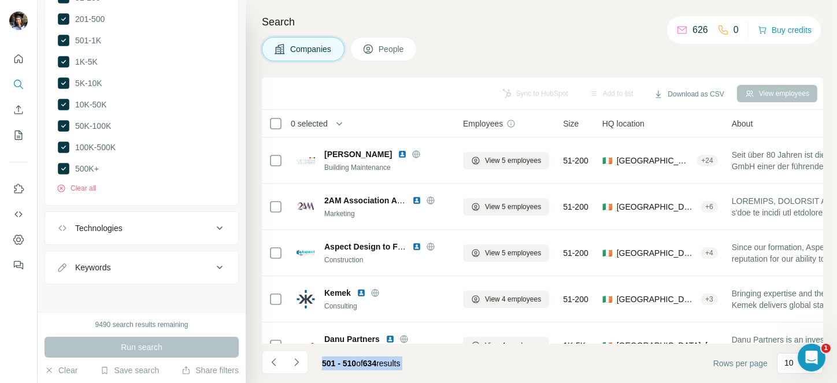
click at [439, 354] on footer "501 - 510 of 634 results Rows per page 10" at bounding box center [542, 363] width 561 height 39
click at [315, 118] on span "0 selected" at bounding box center [309, 124] width 37 height 12
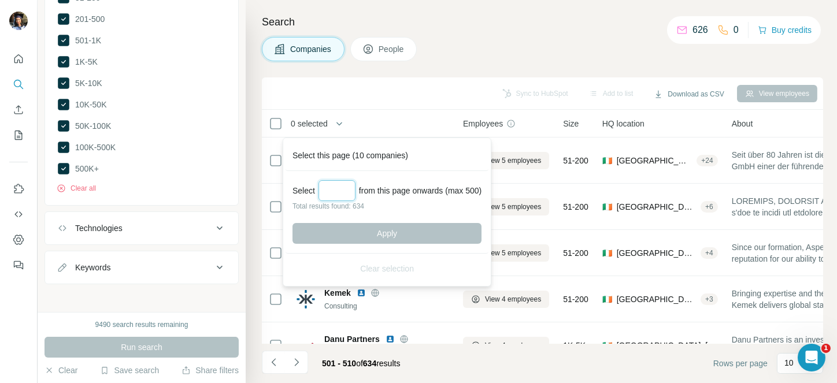
click at [334, 191] on input "Select a number (up to 500)" at bounding box center [336, 190] width 37 height 21
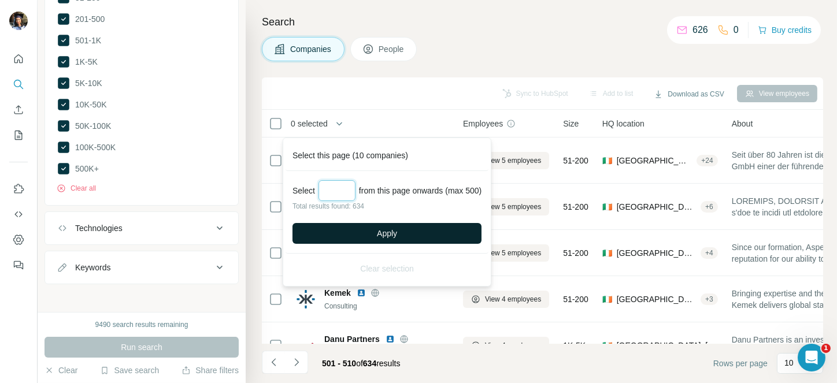
type input "***"
click at [391, 230] on span "Apply" at bounding box center [387, 234] width 20 height 12
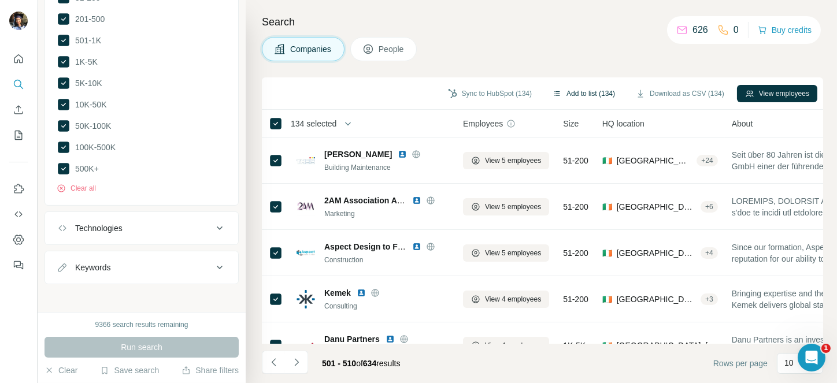
click at [580, 90] on button "Add to list (134)" at bounding box center [583, 93] width 79 height 17
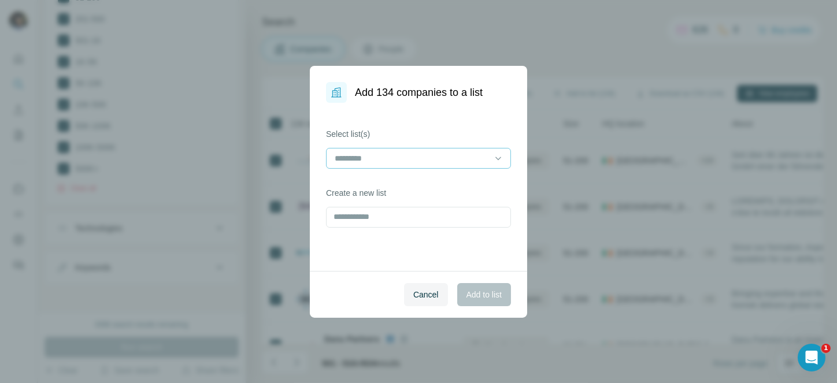
click at [383, 154] on input at bounding box center [411, 158] width 156 height 13
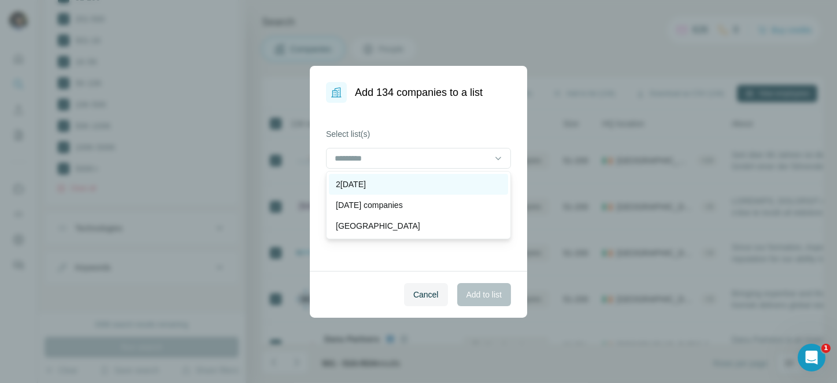
click at [366, 186] on p "2[DATE]" at bounding box center [351, 185] width 30 height 12
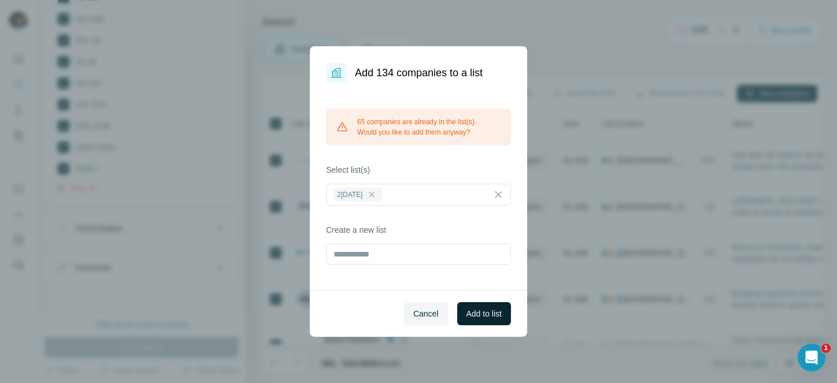
click at [480, 308] on span "Add to list" at bounding box center [483, 314] width 35 height 12
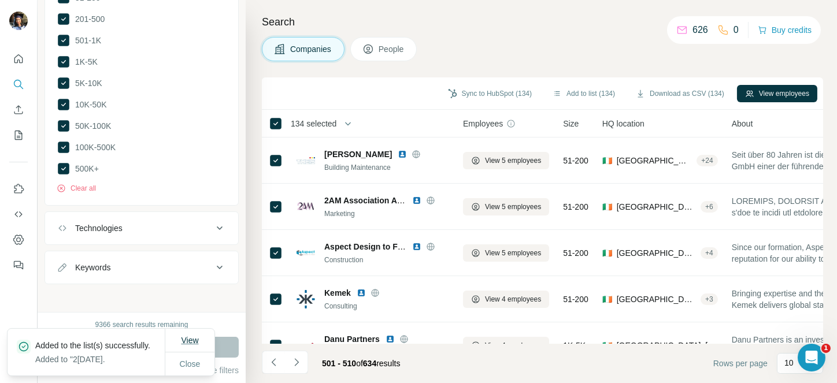
click at [193, 336] on span "View" at bounding box center [189, 340] width 17 height 9
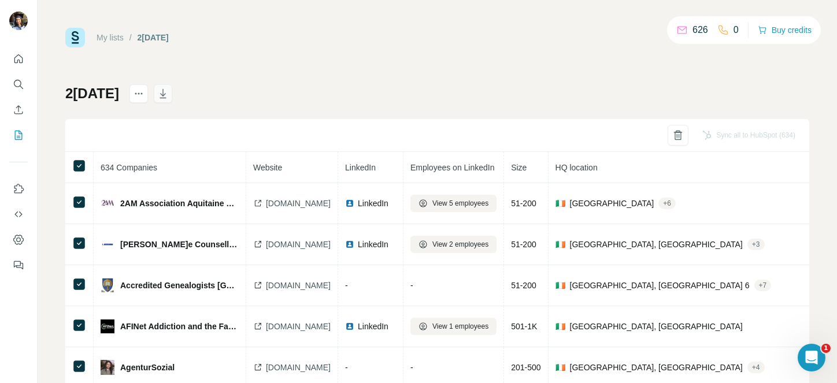
click at [172, 102] on button "button" at bounding box center [163, 93] width 18 height 18
